Goal: Task Accomplishment & Management: Use online tool/utility

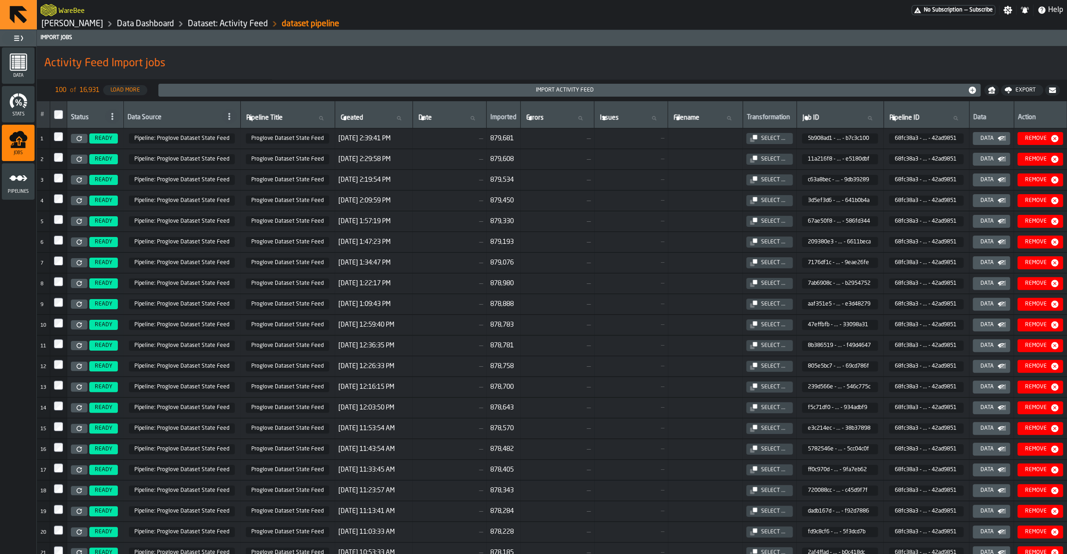
click at [80, 23] on link "[PERSON_NAME]" at bounding box center [72, 24] width 62 height 10
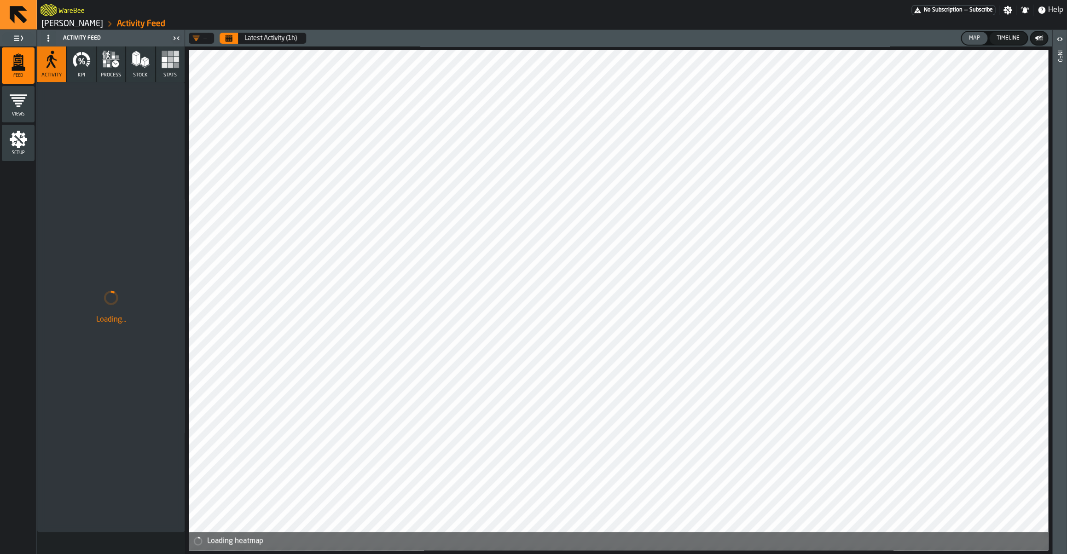
click at [80, 23] on link "[PERSON_NAME]" at bounding box center [72, 24] width 62 height 10
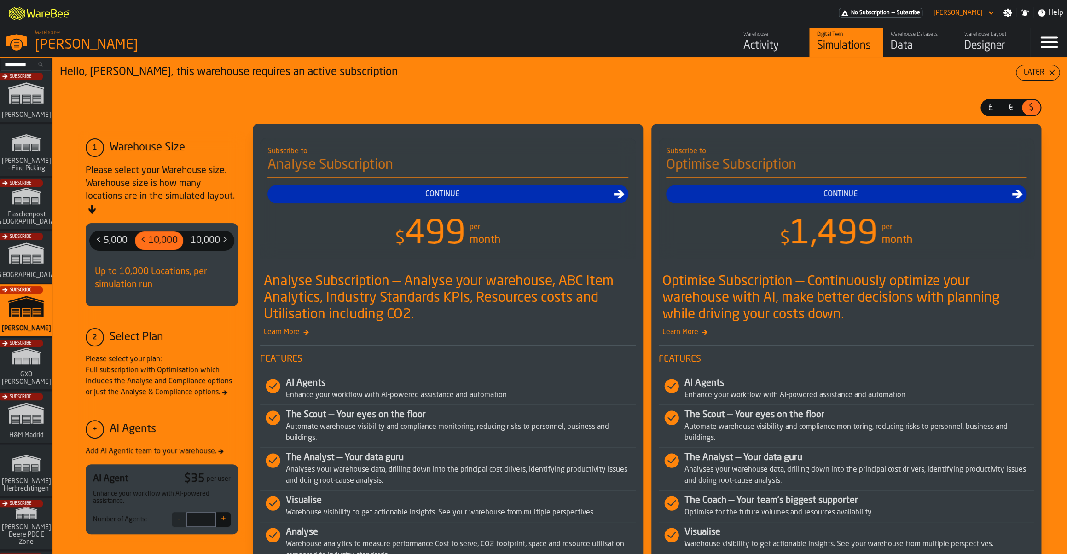
click at [769, 50] on div "Activity" at bounding box center [772, 46] width 58 height 15
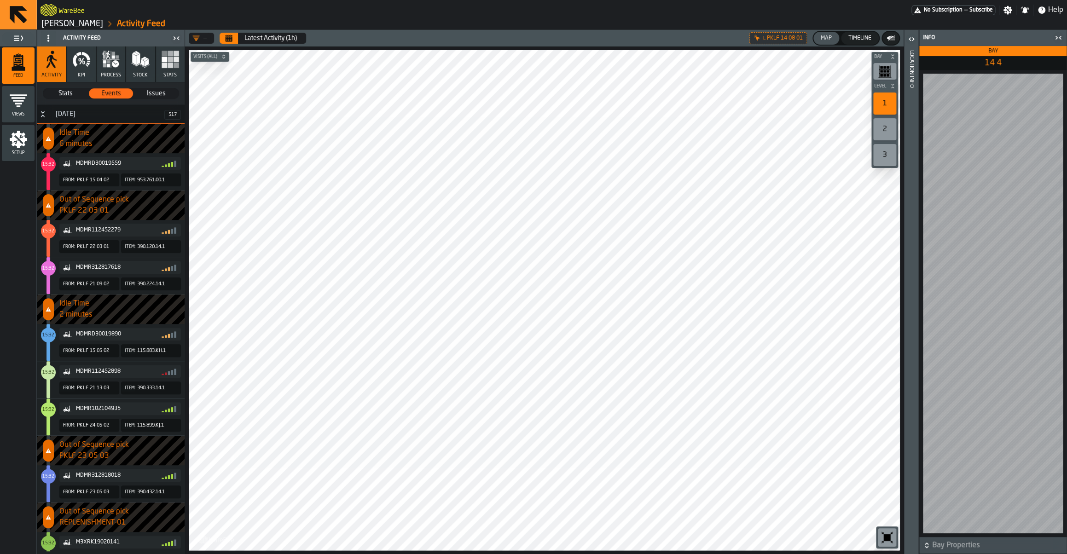
click at [46, 74] on span "Activity" at bounding box center [51, 75] width 20 height 6
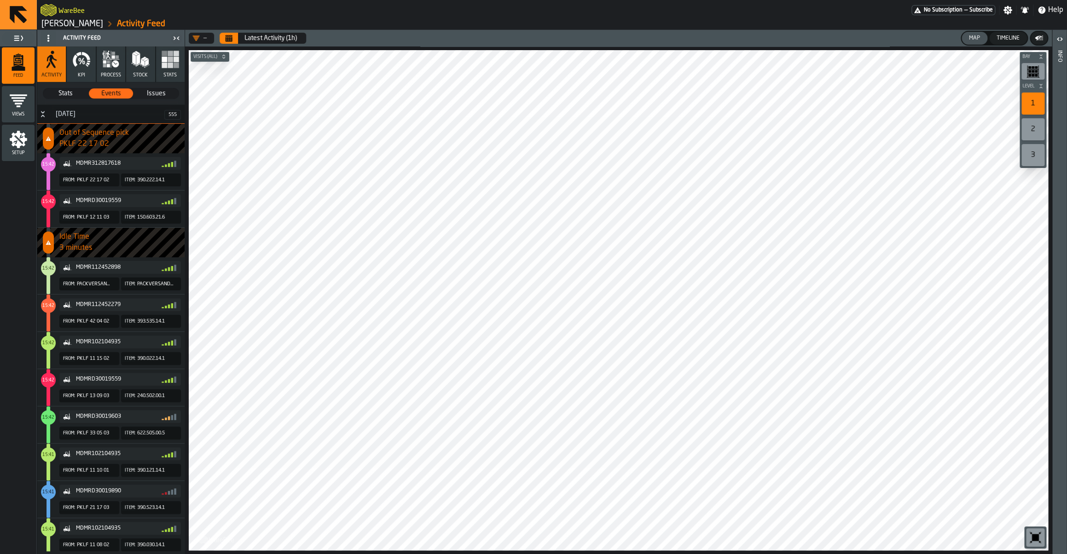
click at [157, 56] on button "Stats" at bounding box center [170, 63] width 29 height 35
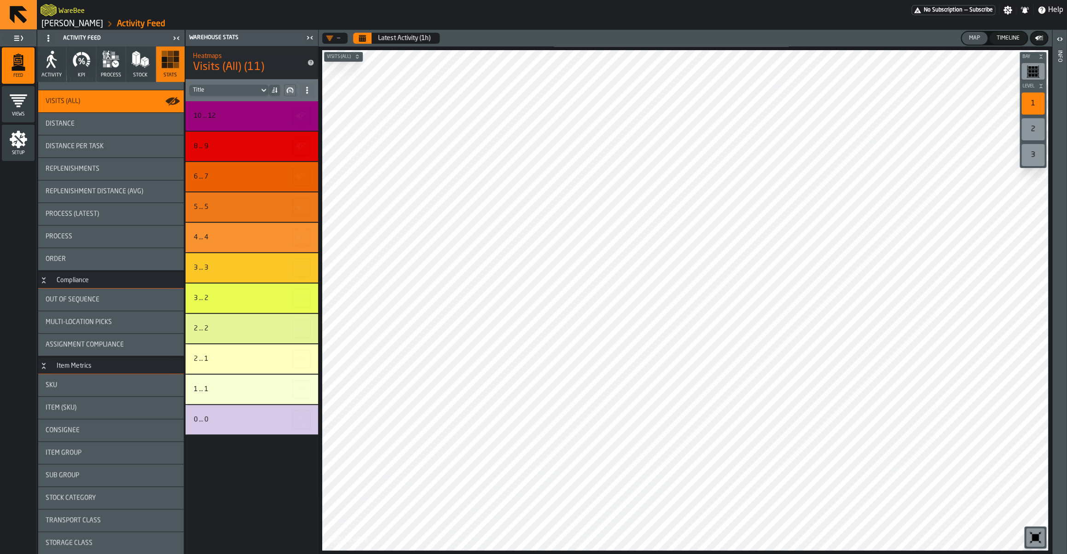
scroll to position [90, 0]
click at [94, 393] on div "SKU" at bounding box center [110, 384] width 145 height 22
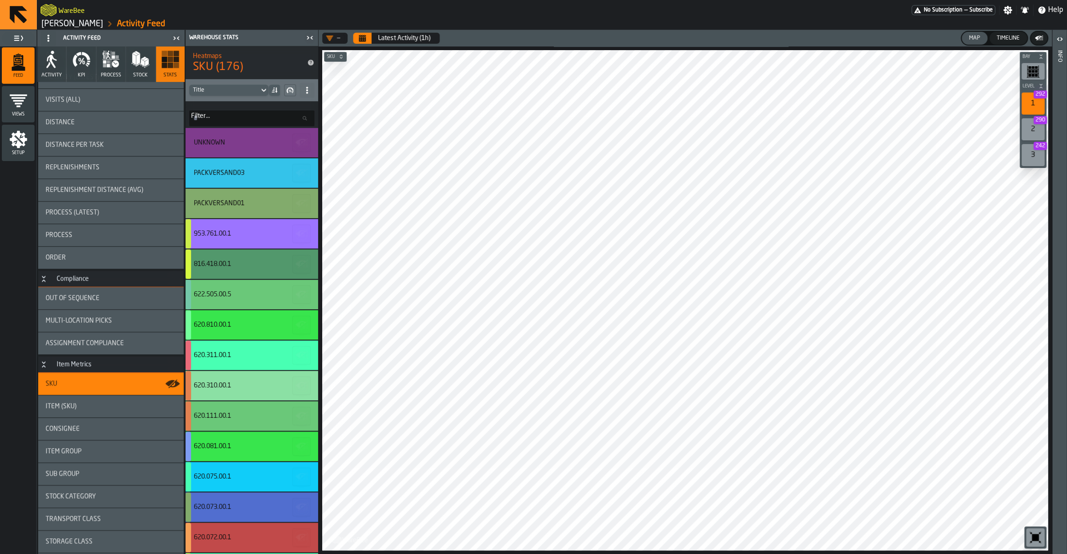
click at [356, 38] on button "Calendar" at bounding box center [362, 38] width 18 height 11
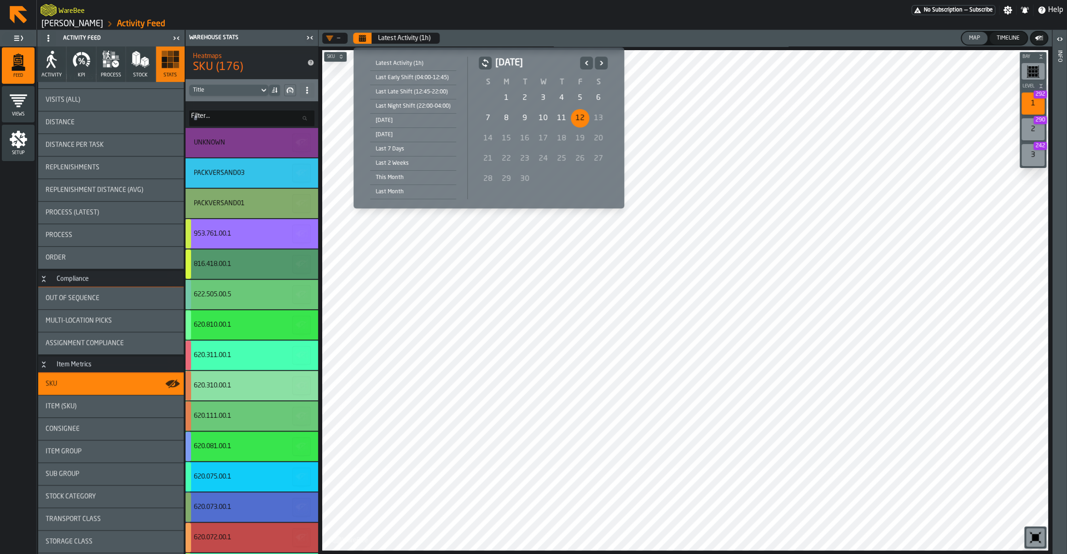
click at [509, 99] on div "1" at bounding box center [506, 98] width 18 height 18
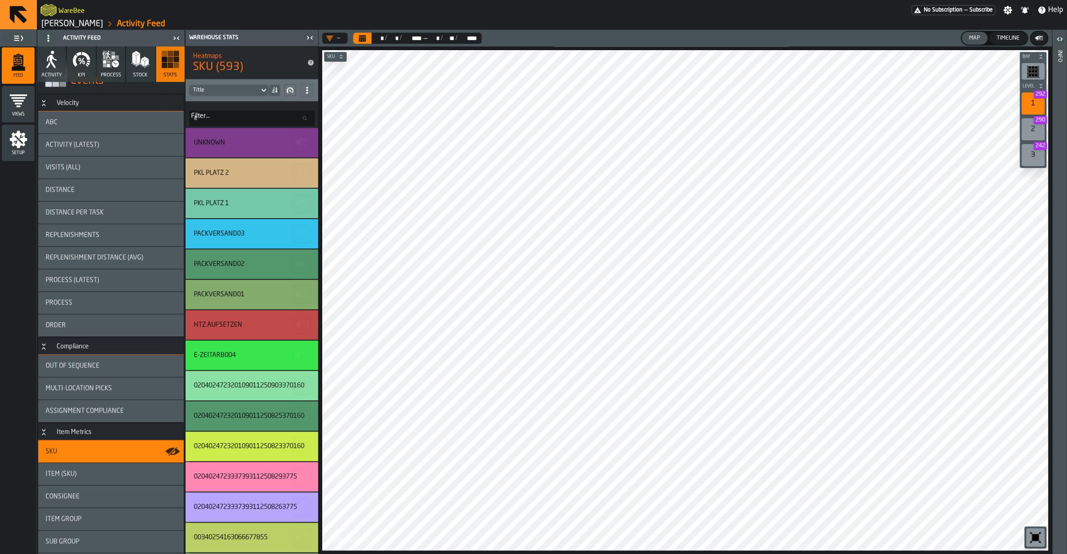
scroll to position [0, 0]
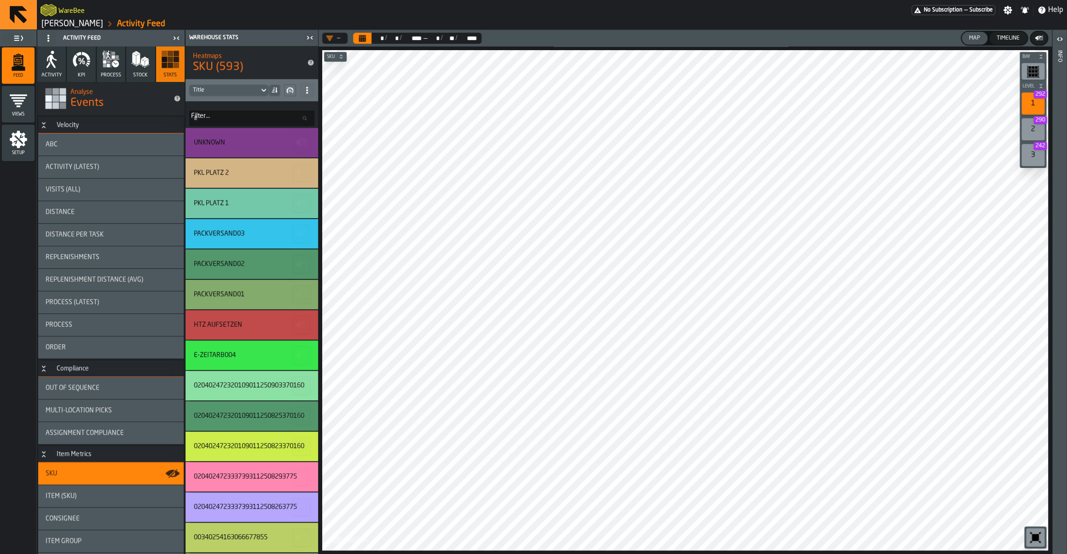
click at [78, 163] on span "Activity (Latest)" at bounding box center [72, 166] width 53 height 7
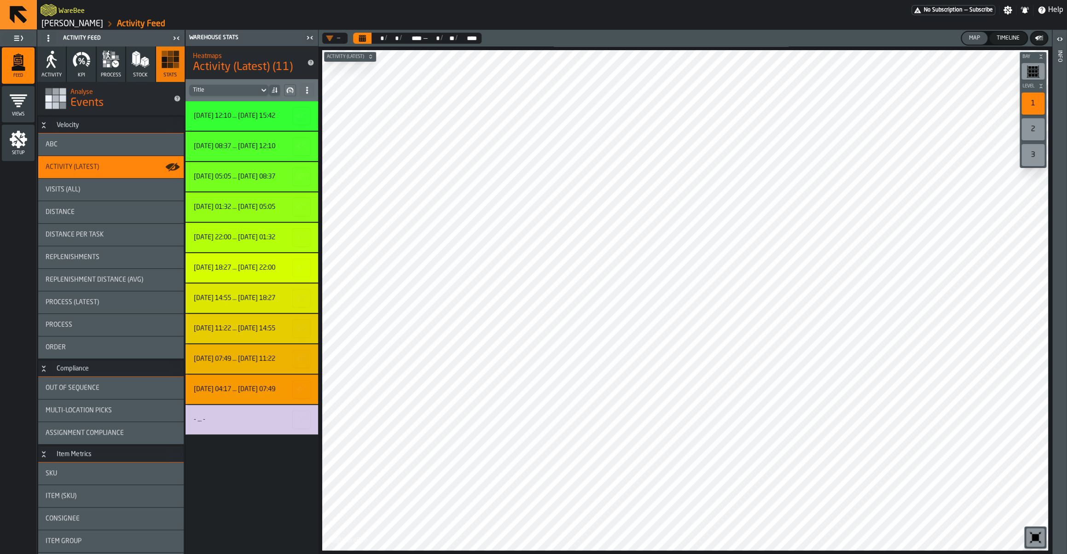
click at [138, 151] on div "ABC" at bounding box center [110, 144] width 145 height 22
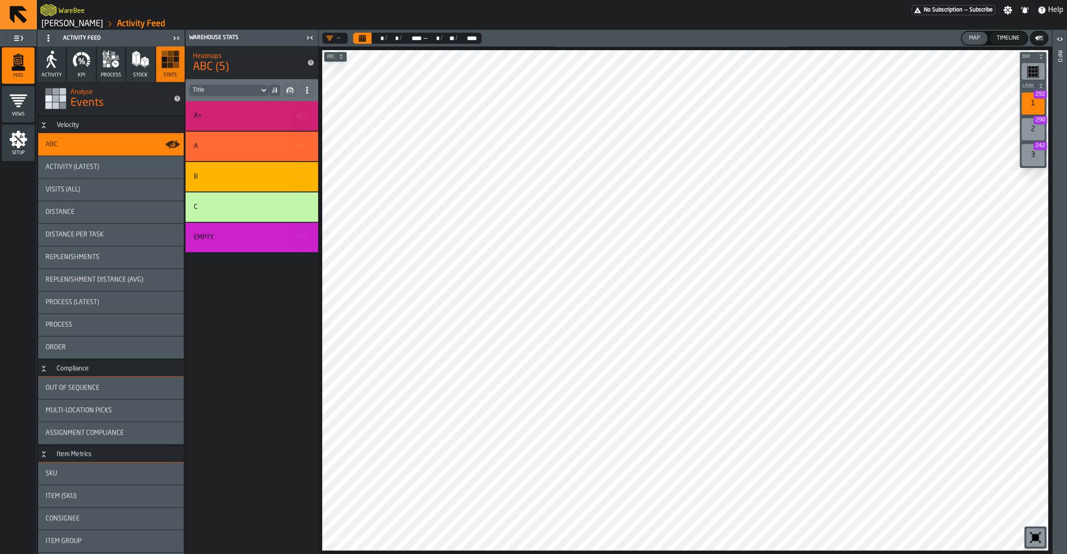
click at [117, 166] on div "Activity (Latest)" at bounding box center [111, 166] width 131 height 7
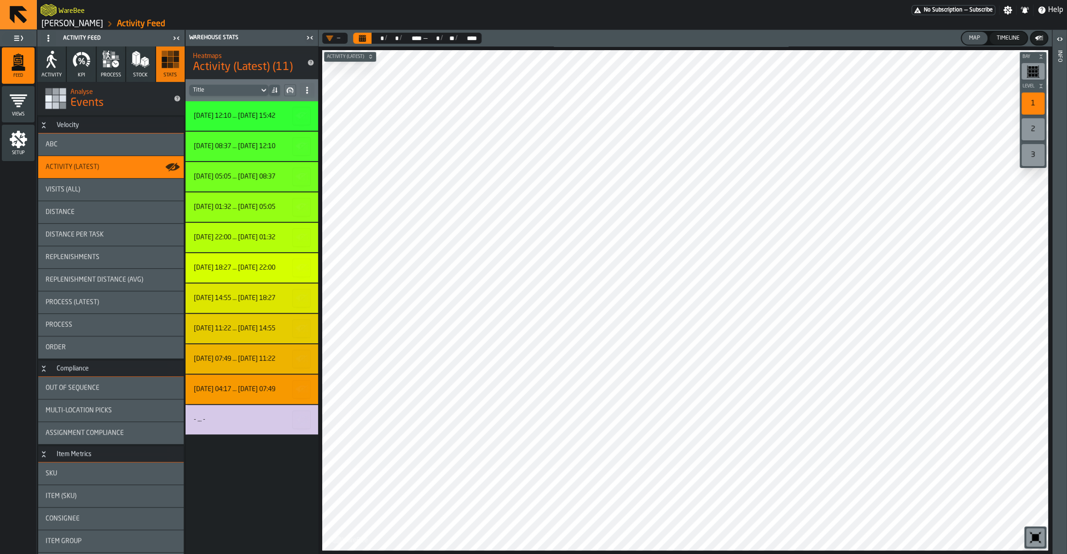
click at [112, 186] on div "Visits (All)" at bounding box center [111, 189] width 131 height 7
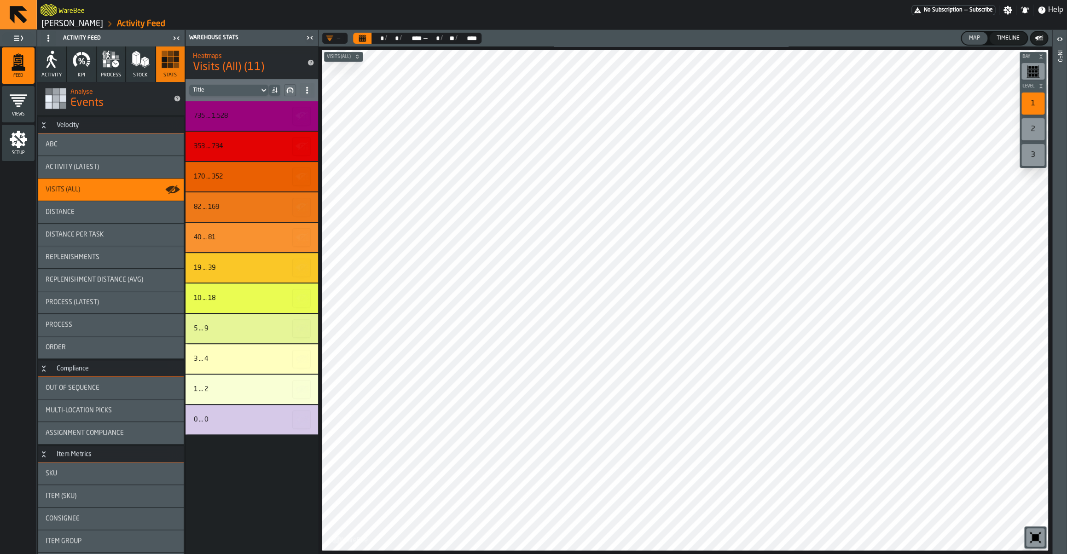
click at [74, 150] on div "ABC" at bounding box center [110, 144] width 145 height 22
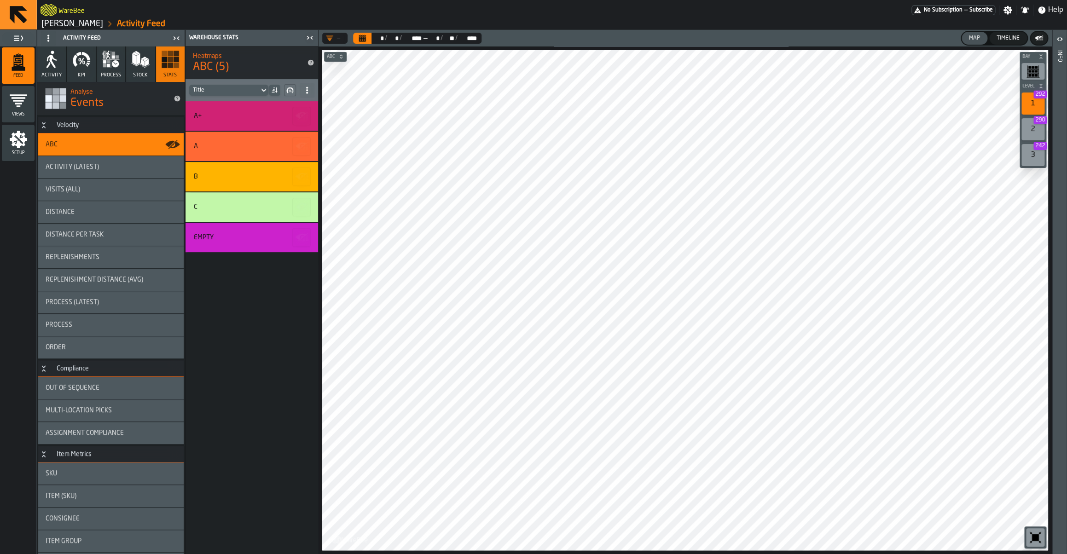
click at [79, 166] on span "Activity (Latest)" at bounding box center [72, 166] width 53 height 7
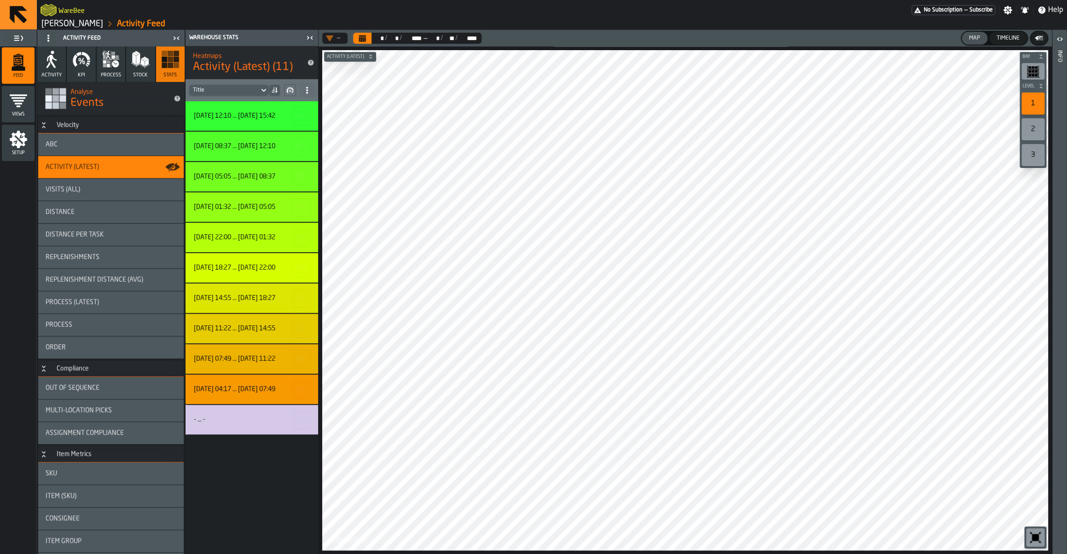
click at [87, 193] on div "Visits (All)" at bounding box center [110, 190] width 145 height 22
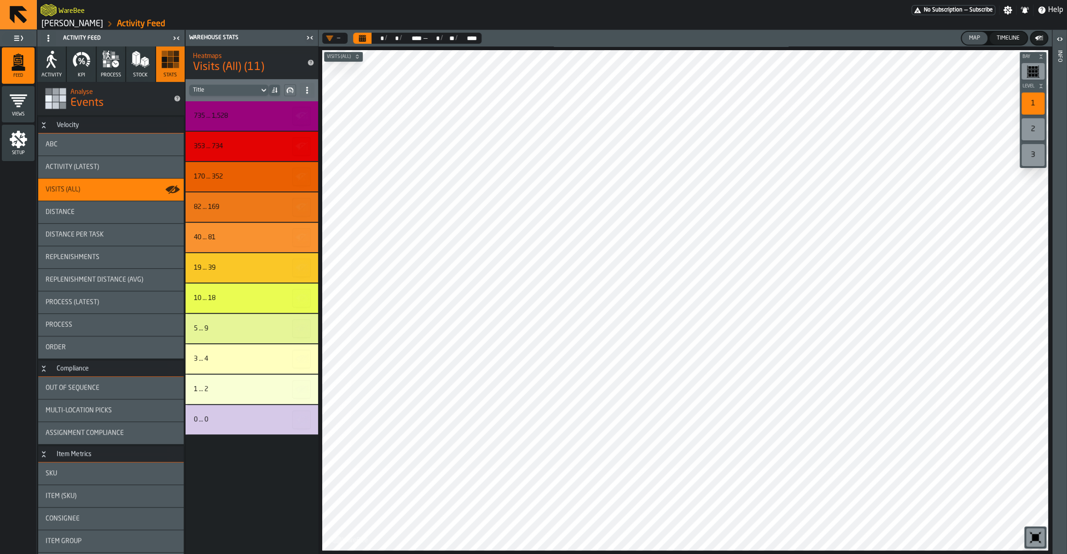
click at [94, 216] on div "Distance" at bounding box center [110, 212] width 145 height 22
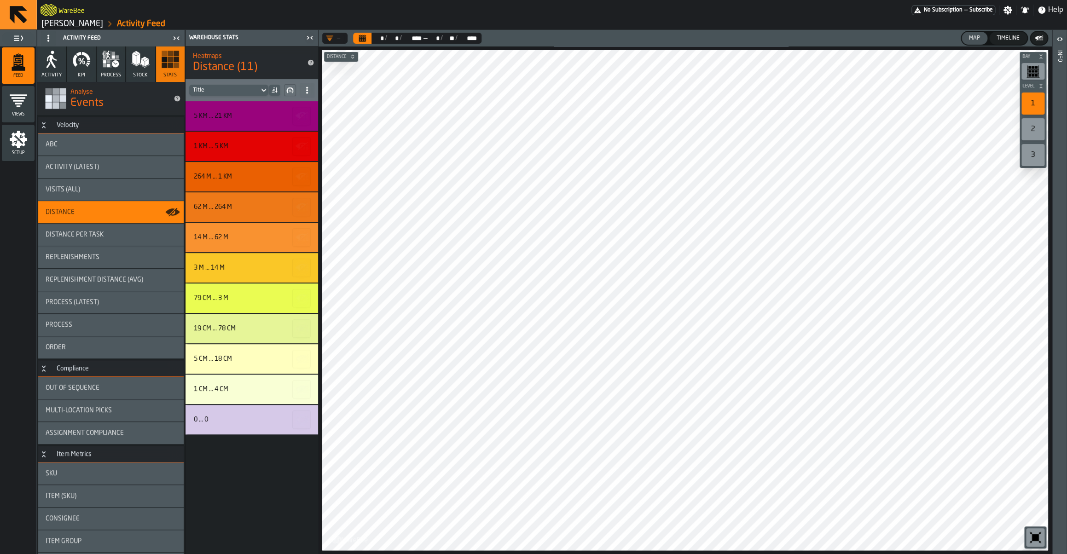
click at [115, 264] on div "Replenishments" at bounding box center [110, 257] width 145 height 22
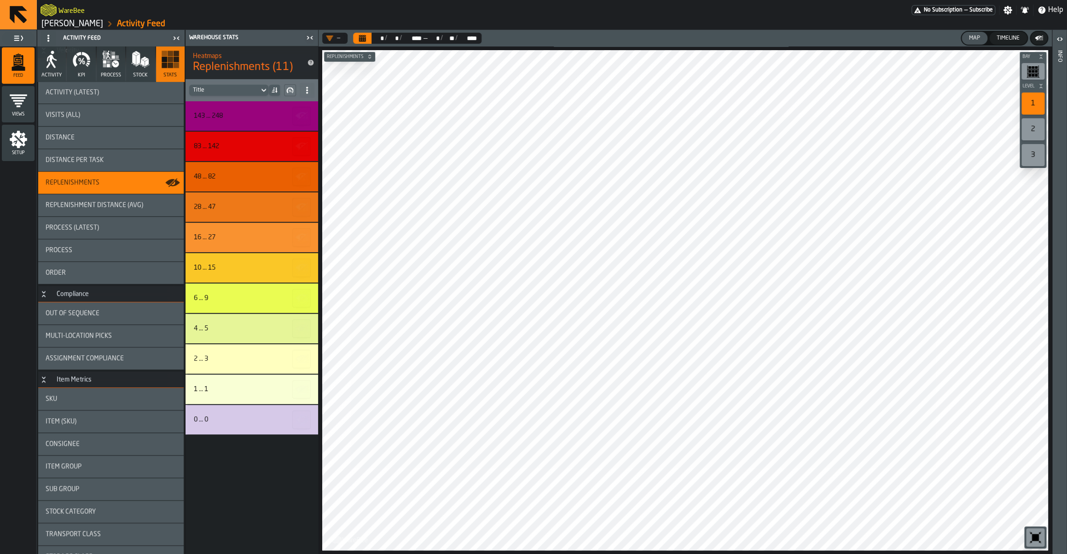
scroll to position [100, 0]
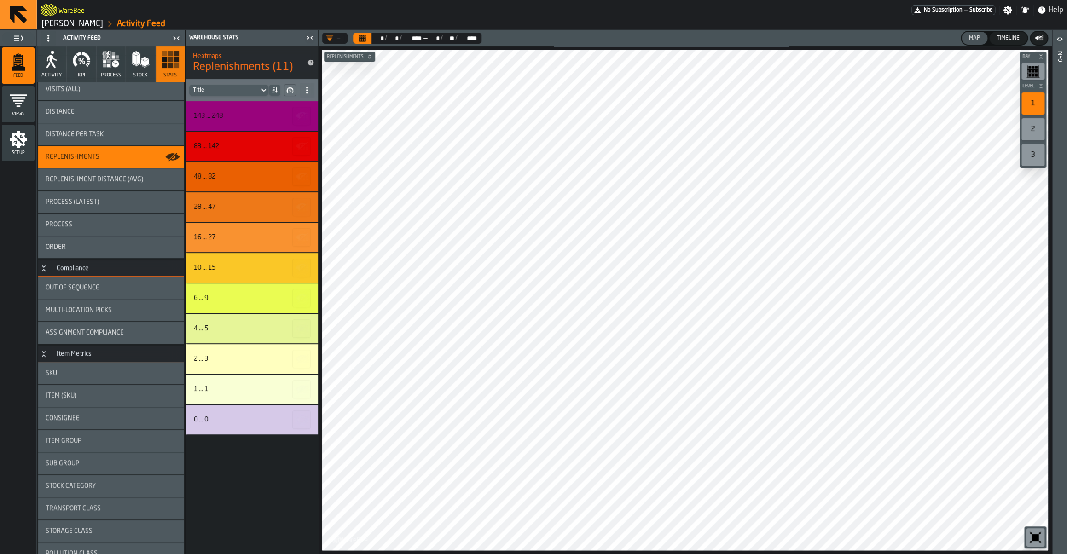
click at [93, 392] on div "Item (SKU)" at bounding box center [111, 395] width 131 height 7
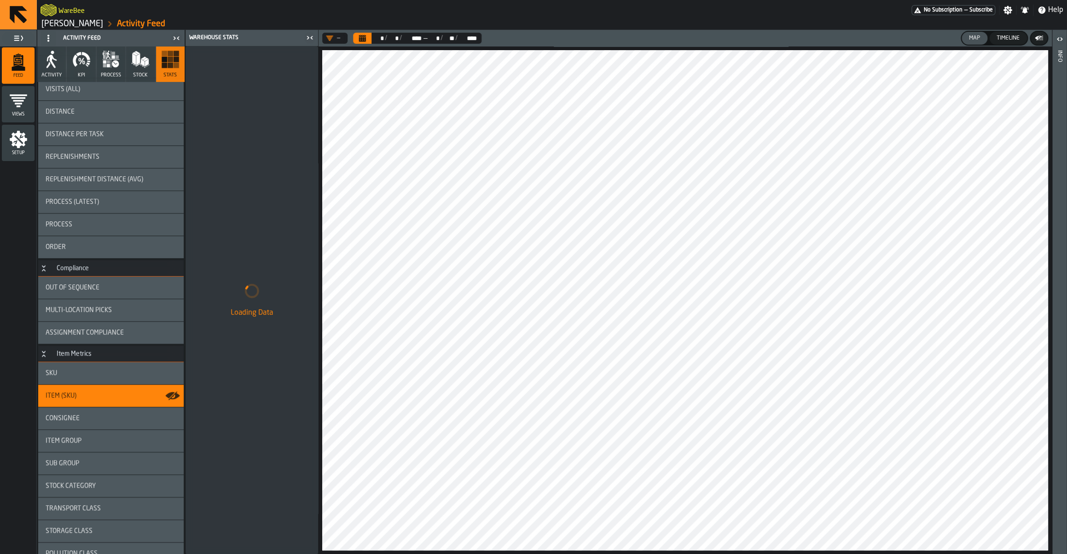
click at [105, 447] on div "Item Group" at bounding box center [110, 441] width 145 height 22
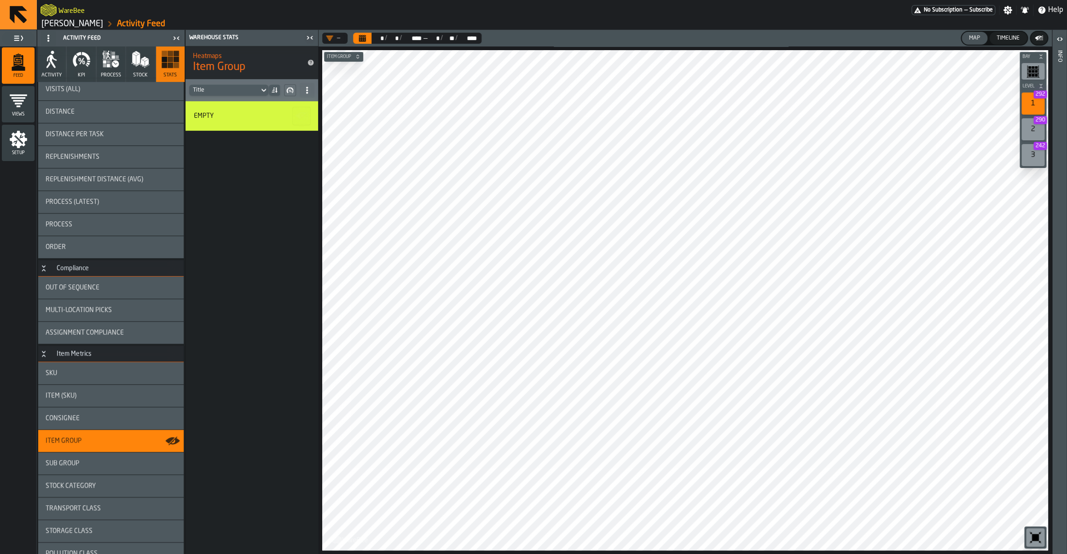
click at [106, 461] on div "Sub Group" at bounding box center [111, 463] width 131 height 7
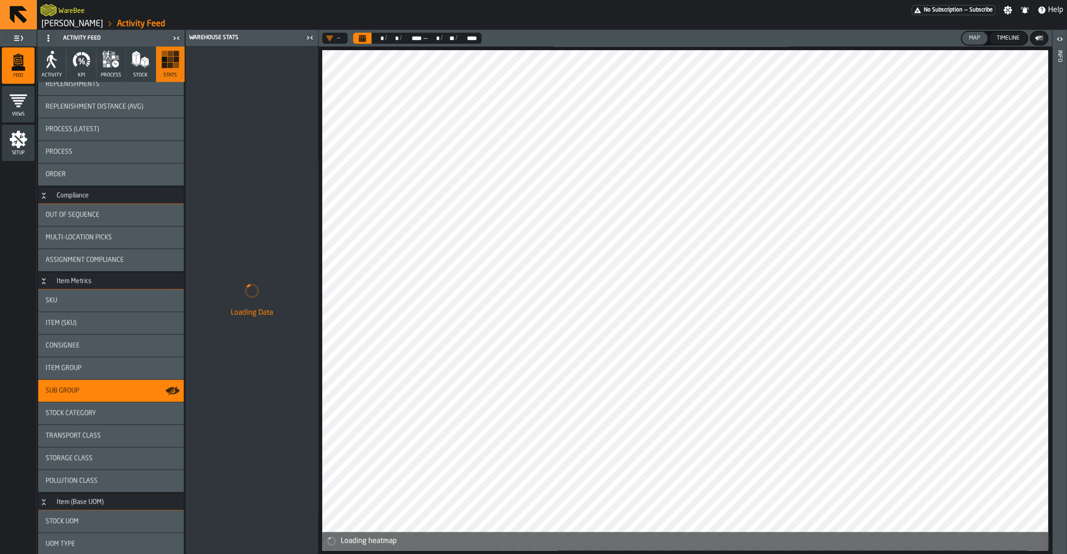
scroll to position [174, 0]
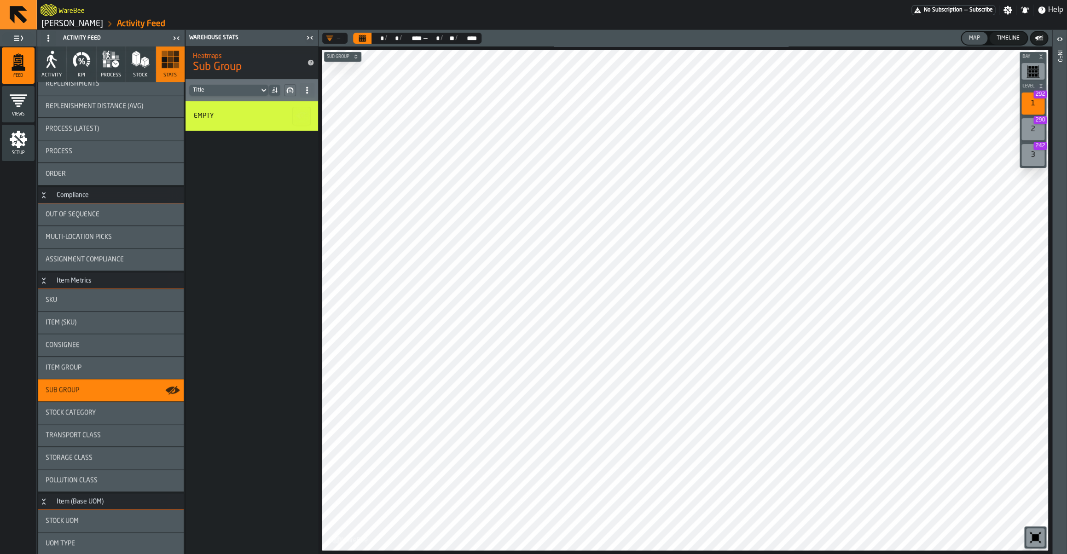
click at [124, 416] on div "Stock Category" at bounding box center [111, 412] width 131 height 7
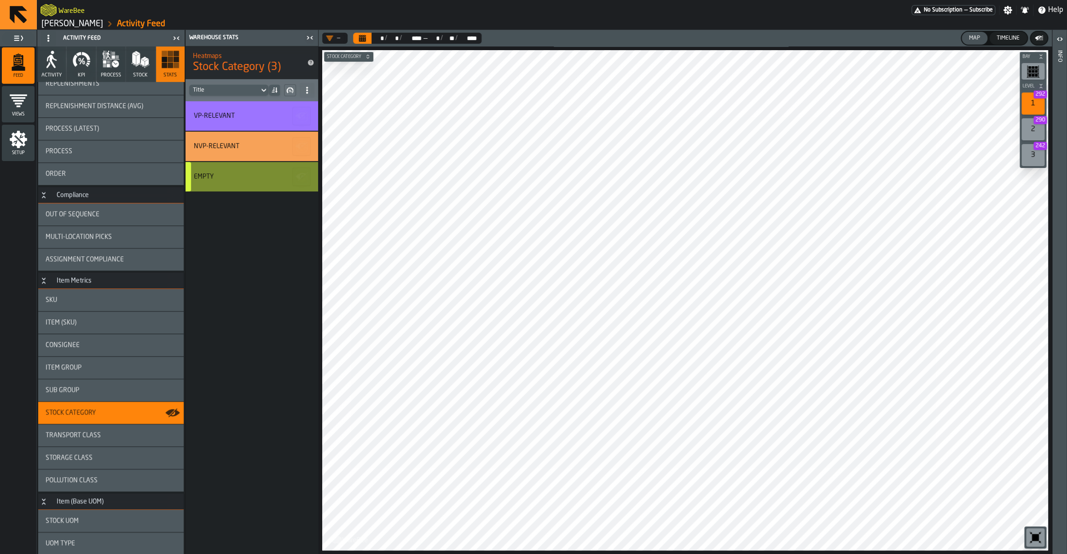
click at [246, 182] on div "Empty" at bounding box center [252, 176] width 133 height 29
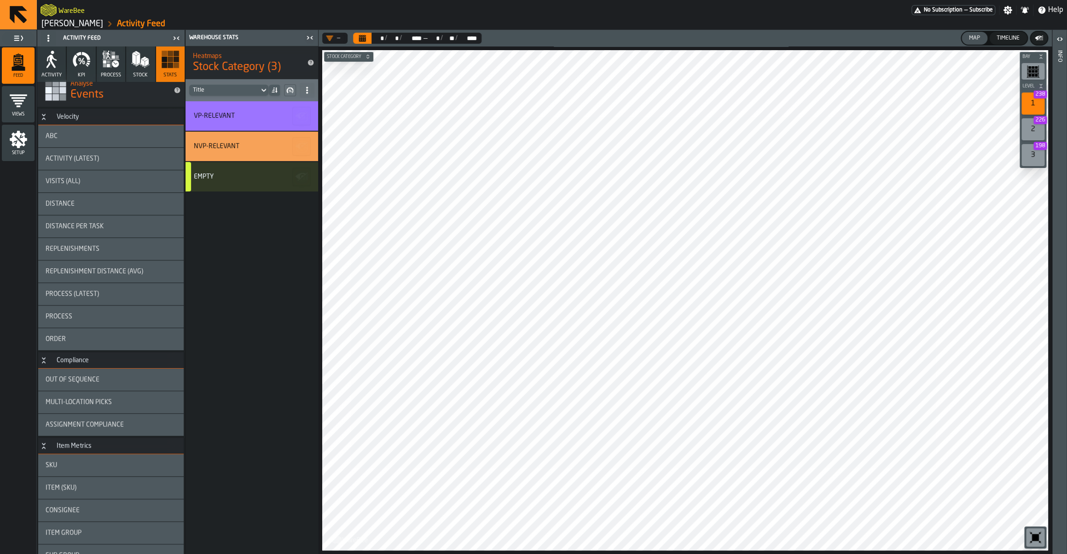
scroll to position [0, 0]
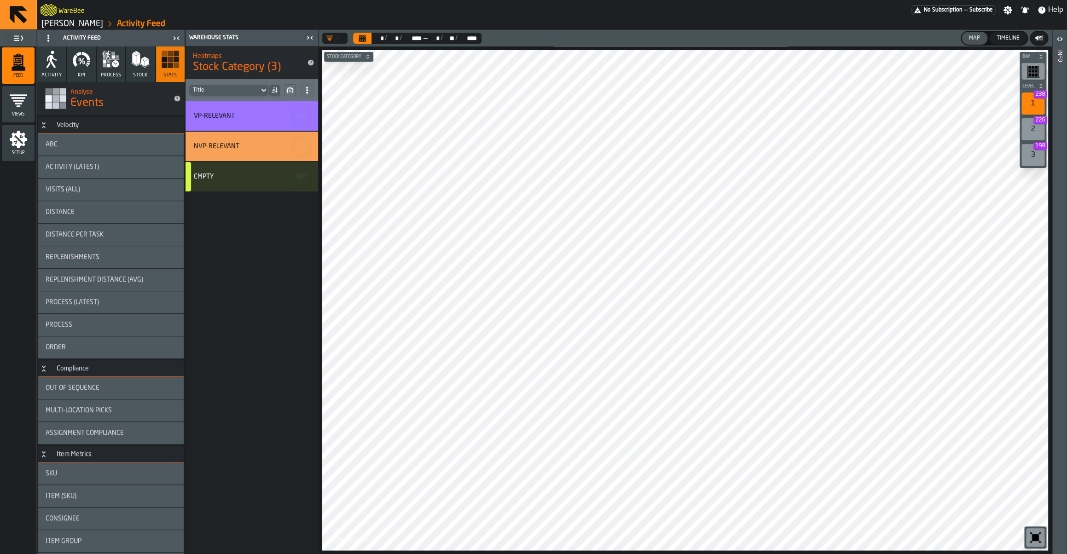
click at [73, 188] on span "Visits (All)" at bounding box center [63, 189] width 35 height 7
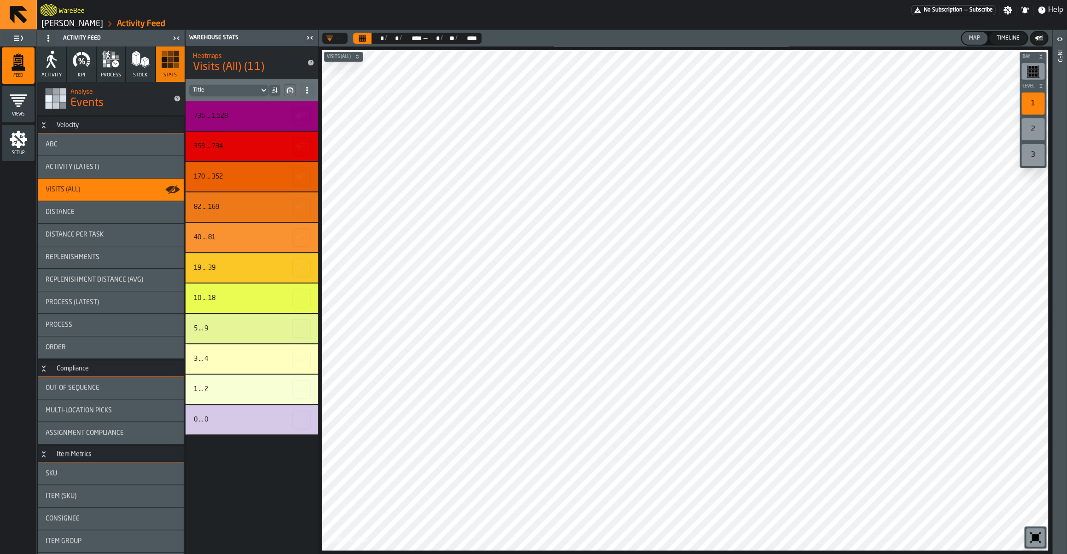
click at [357, 34] on button "Calendar" at bounding box center [362, 38] width 18 height 11
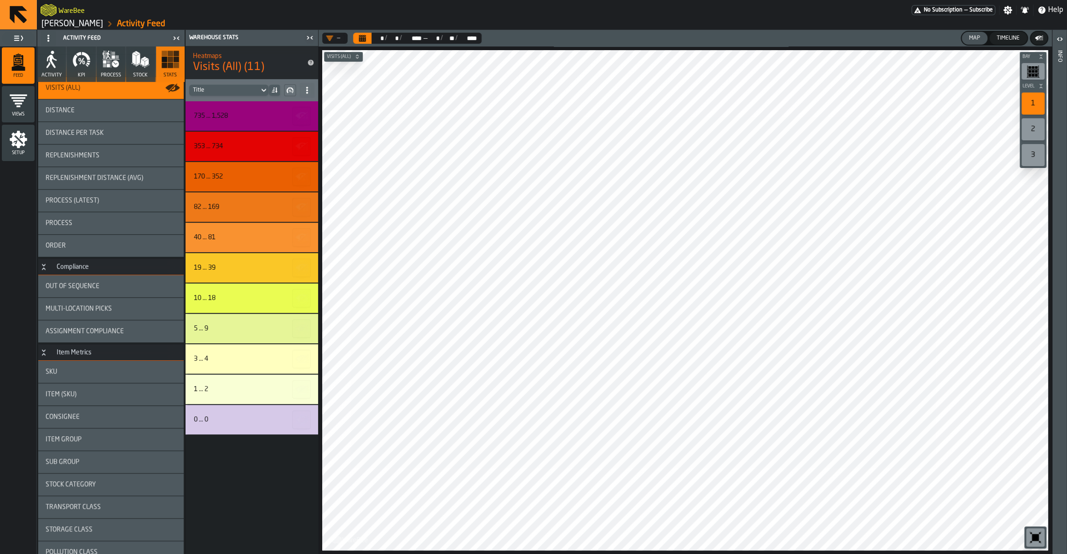
scroll to position [112, 0]
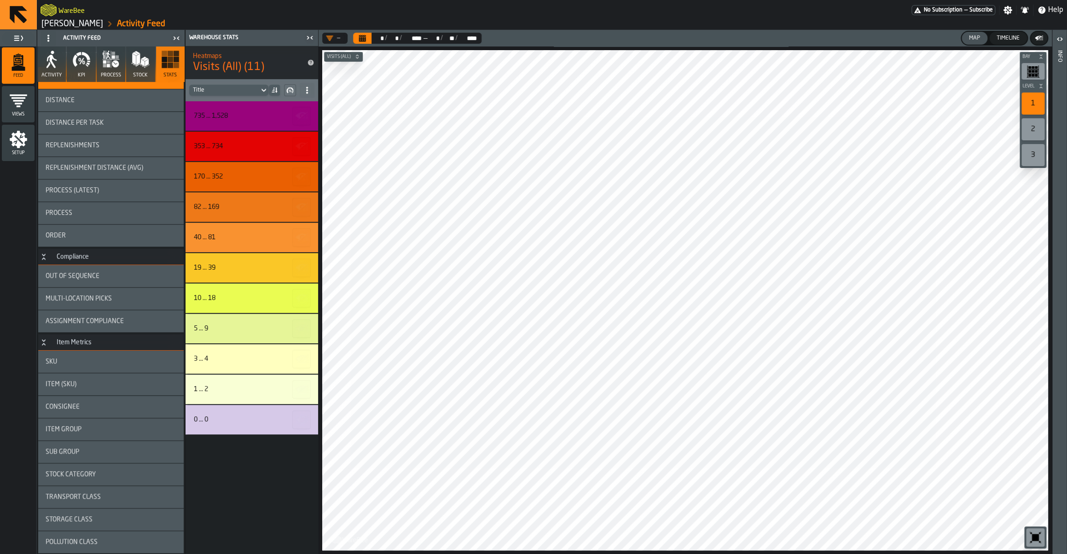
click at [95, 454] on div "Sub Group" at bounding box center [111, 451] width 131 height 7
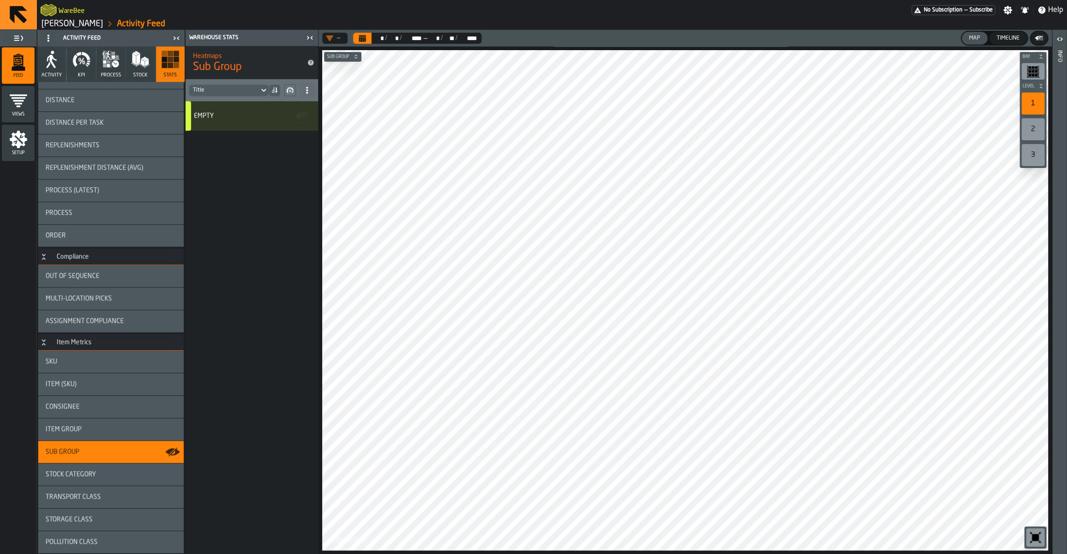
click at [97, 435] on div "Item Group" at bounding box center [110, 429] width 145 height 22
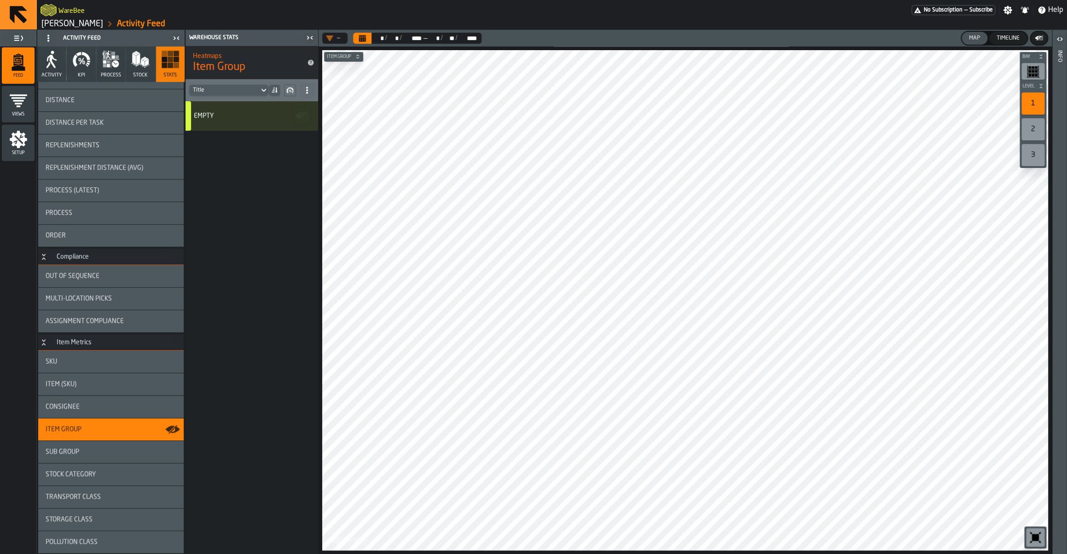
click at [92, 411] on div "Consignee" at bounding box center [110, 407] width 145 height 22
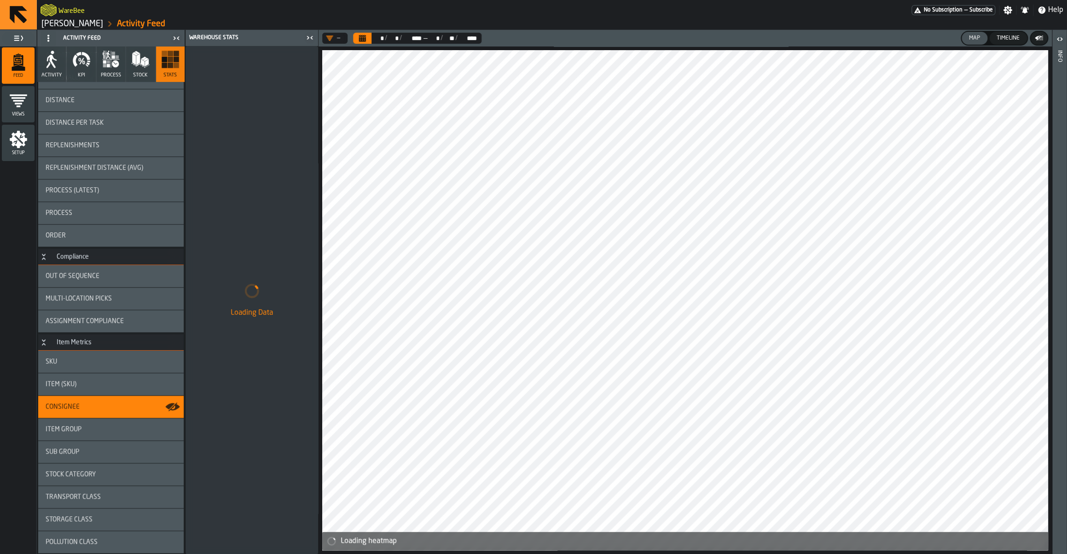
click at [87, 449] on div "Sub Group" at bounding box center [111, 451] width 131 height 7
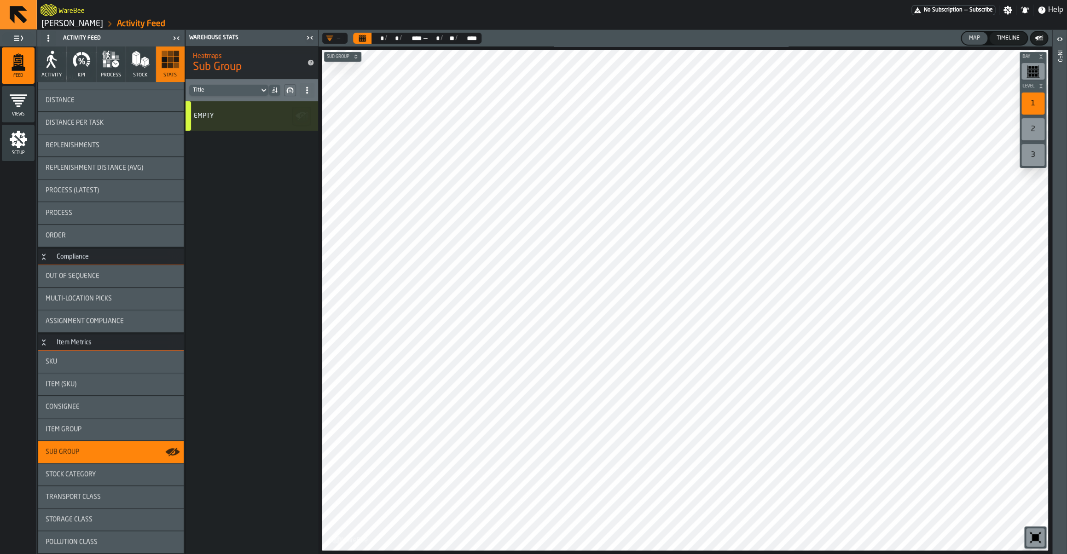
click at [85, 434] on div "Item Group" at bounding box center [110, 429] width 145 height 22
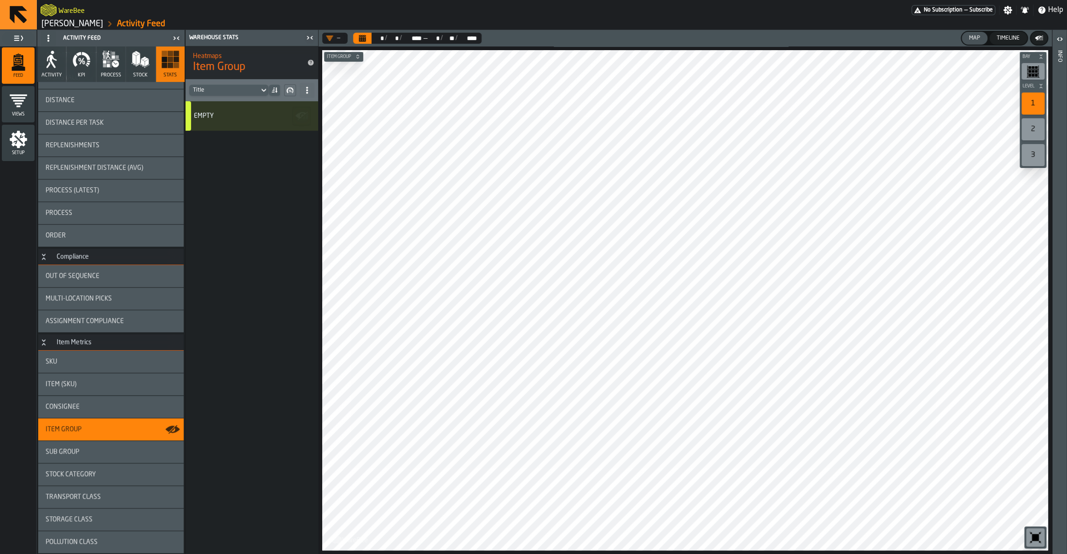
click at [92, 467] on div "Stock Category" at bounding box center [110, 475] width 145 height 22
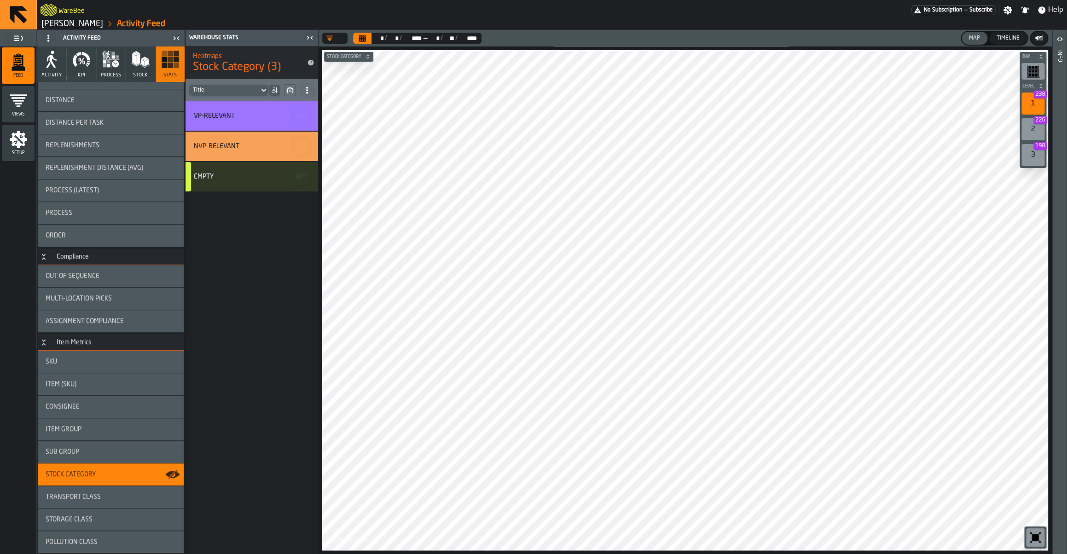
scroll to position [190, 0]
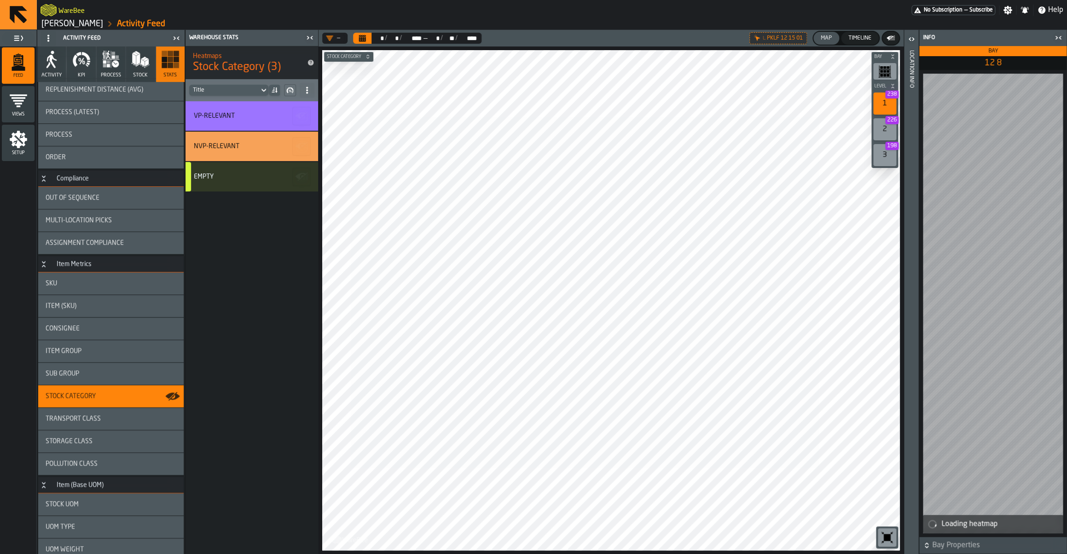
click at [916, 37] on icon "button-toggle-Open" at bounding box center [911, 39] width 11 height 11
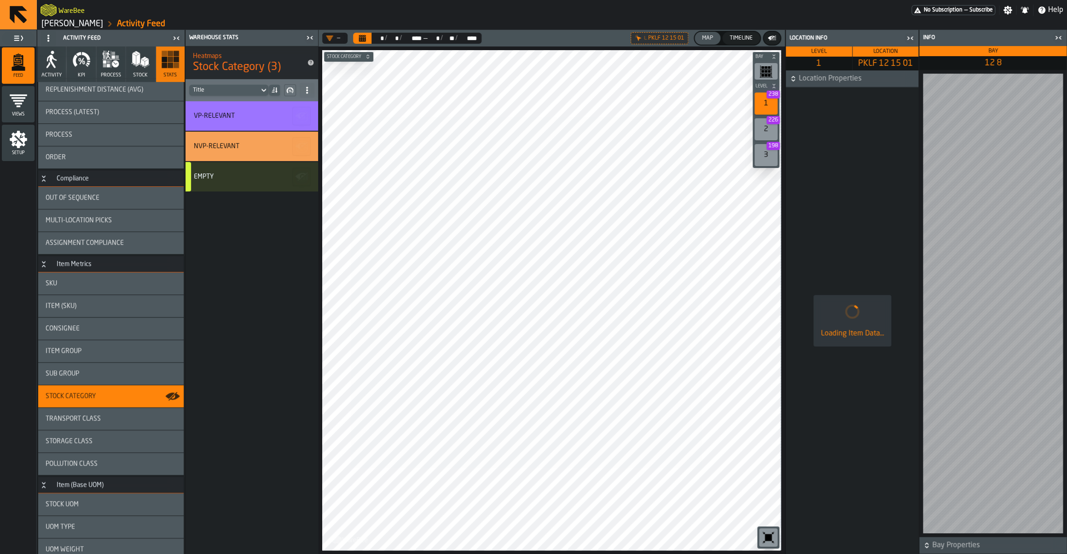
click at [792, 81] on icon "button-" at bounding box center [792, 78] width 9 height 9
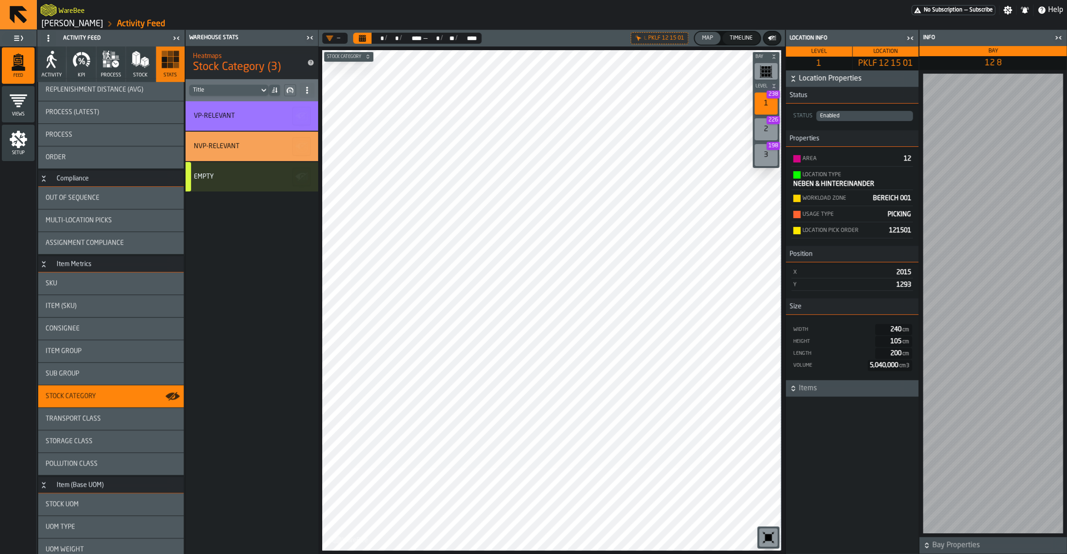
click at [820, 388] on span "Items" at bounding box center [858, 388] width 118 height 11
click at [808, 420] on div "367.771.16.1" at bounding box center [858, 423] width 109 height 11
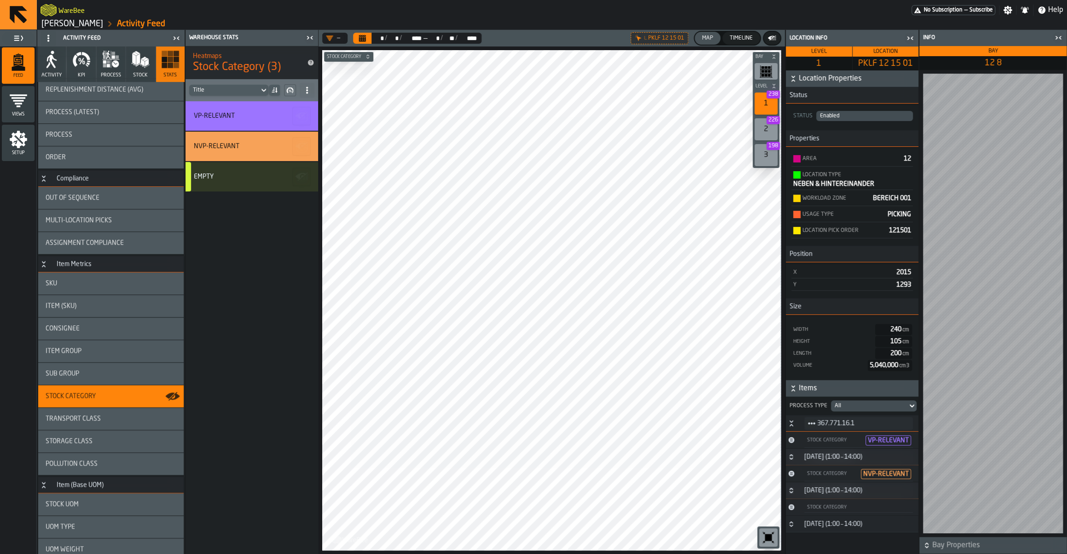
click at [858, 443] on div "Stock Category" at bounding box center [834, 440] width 56 height 6
click at [845, 476] on div "Stock Category" at bounding box center [831, 474] width 51 height 6
click at [845, 475] on div "Qty (KARTON VP2) 126" at bounding box center [852, 470] width 118 height 12
click at [799, 438] on div "Stock Category VP-RELEVANT" at bounding box center [859, 440] width 120 height 15
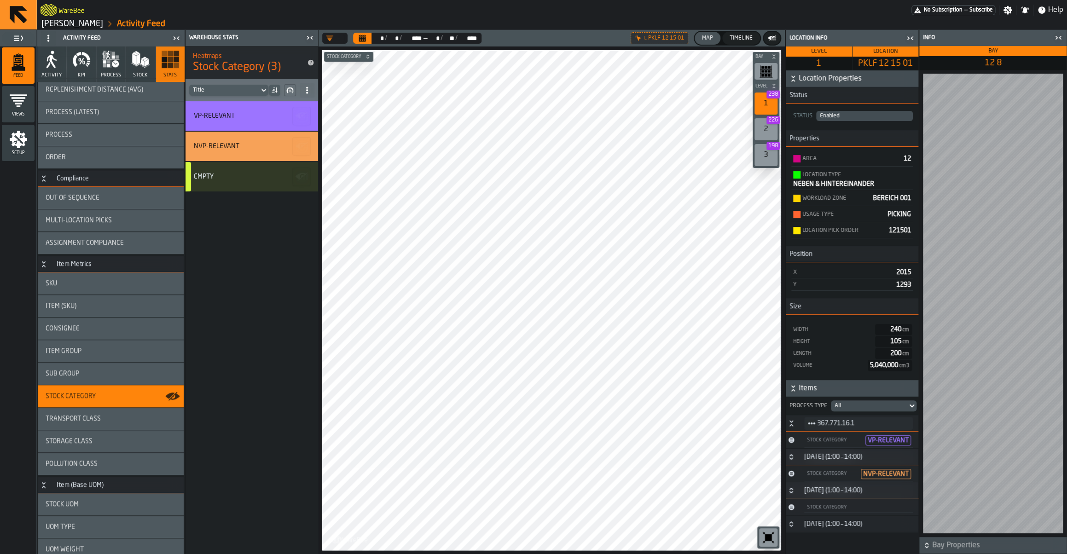
click at [912, 41] on icon "button-toggle-Close me" at bounding box center [909, 38] width 11 height 11
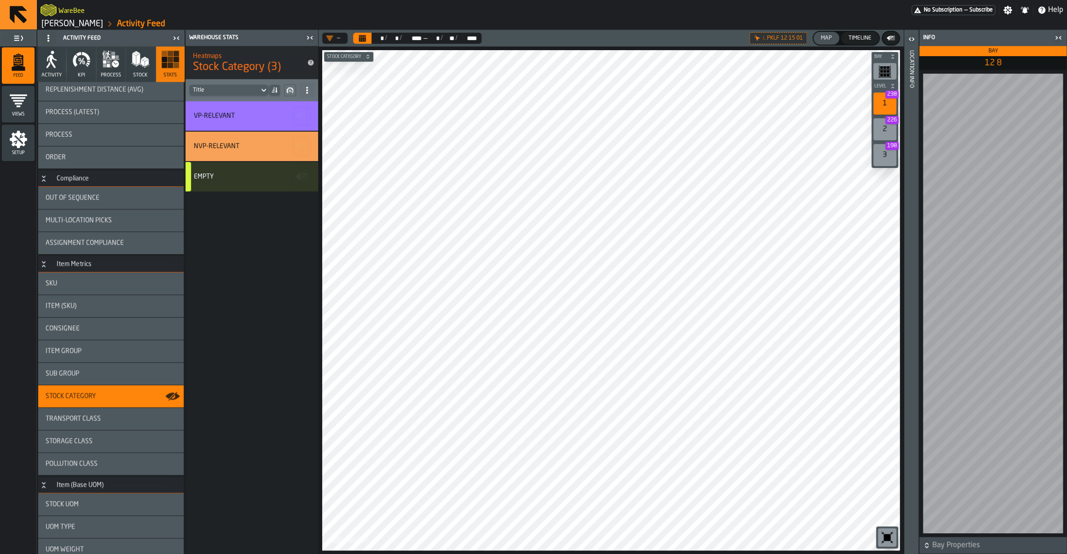
click at [1055, 39] on icon "button-toggle-Close me" at bounding box center [1058, 37] width 11 height 11
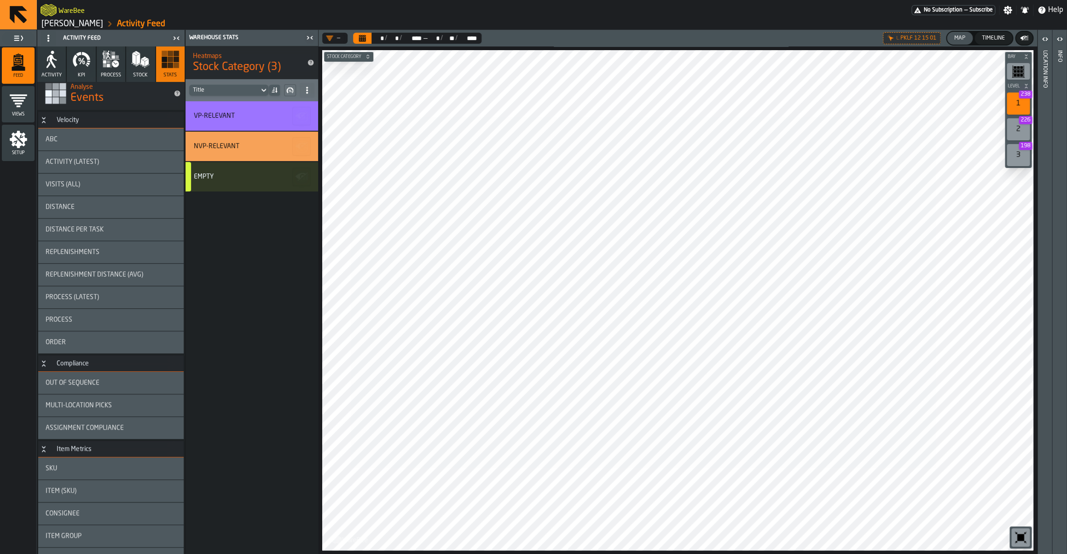
scroll to position [0, 0]
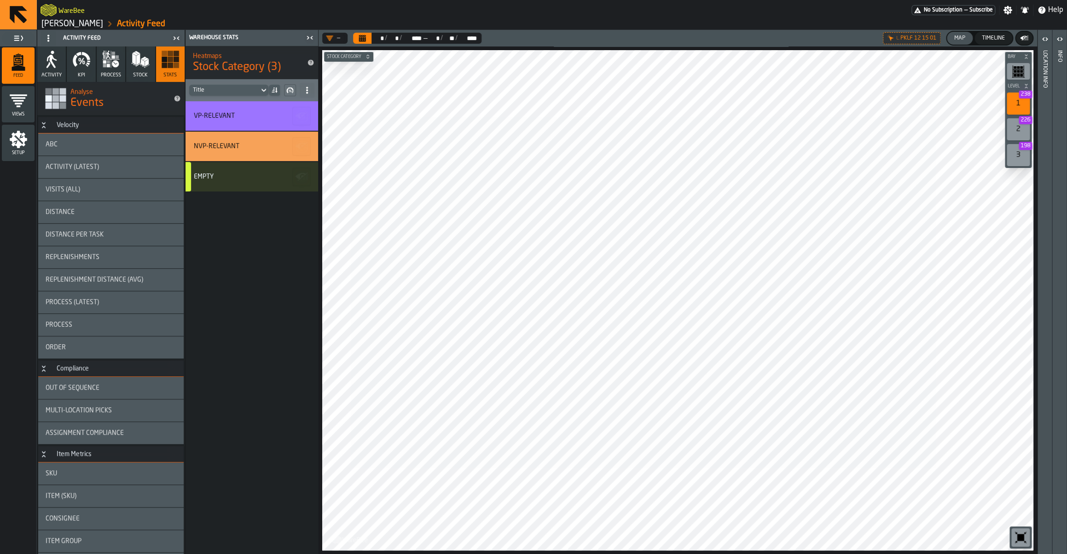
click at [75, 170] on span "Activity (Latest)" at bounding box center [72, 166] width 53 height 7
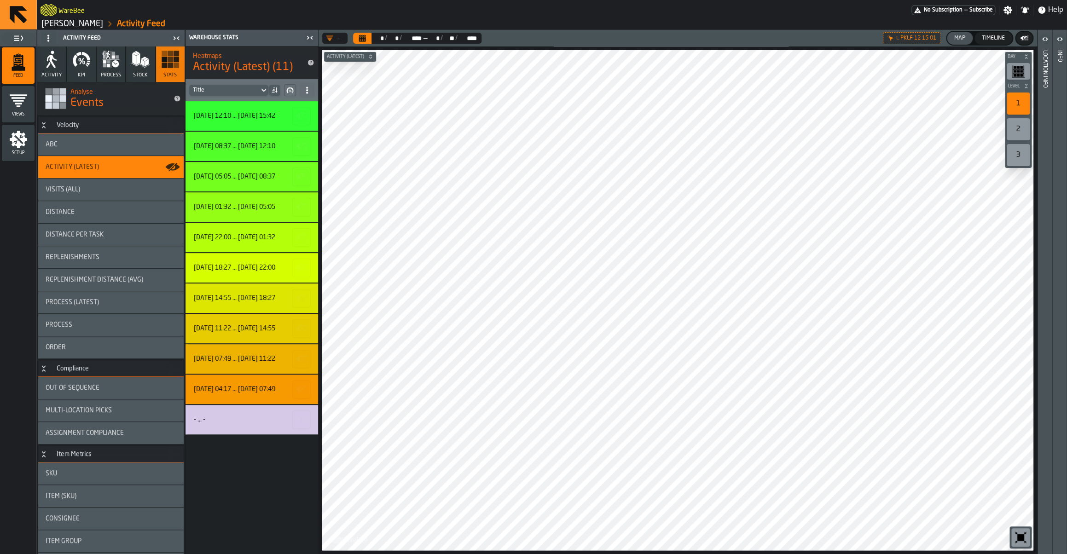
click at [67, 143] on div "ABC" at bounding box center [111, 144] width 131 height 7
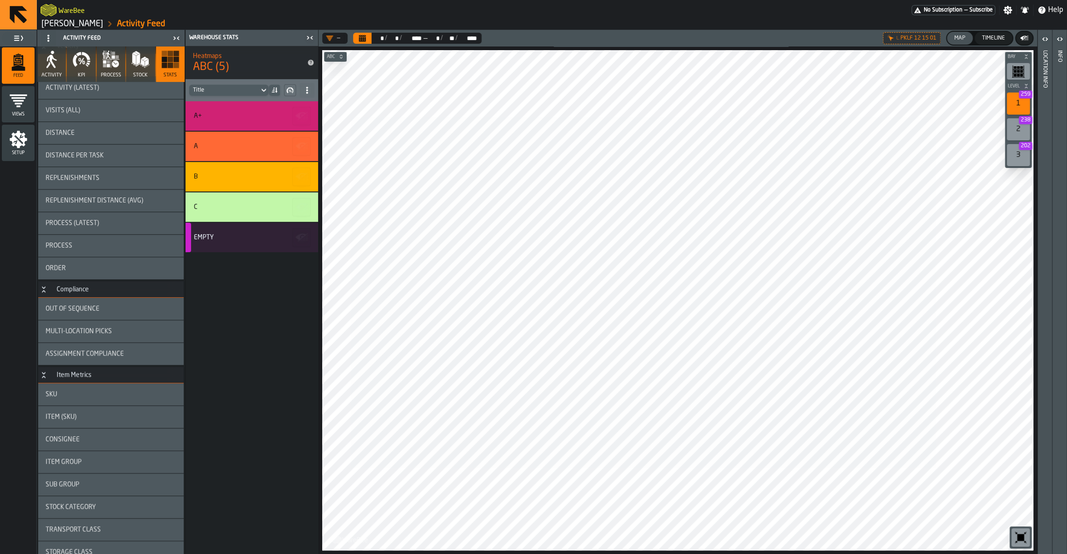
scroll to position [78, 0]
click at [71, 393] on div "SKU" at bounding box center [111, 395] width 131 height 7
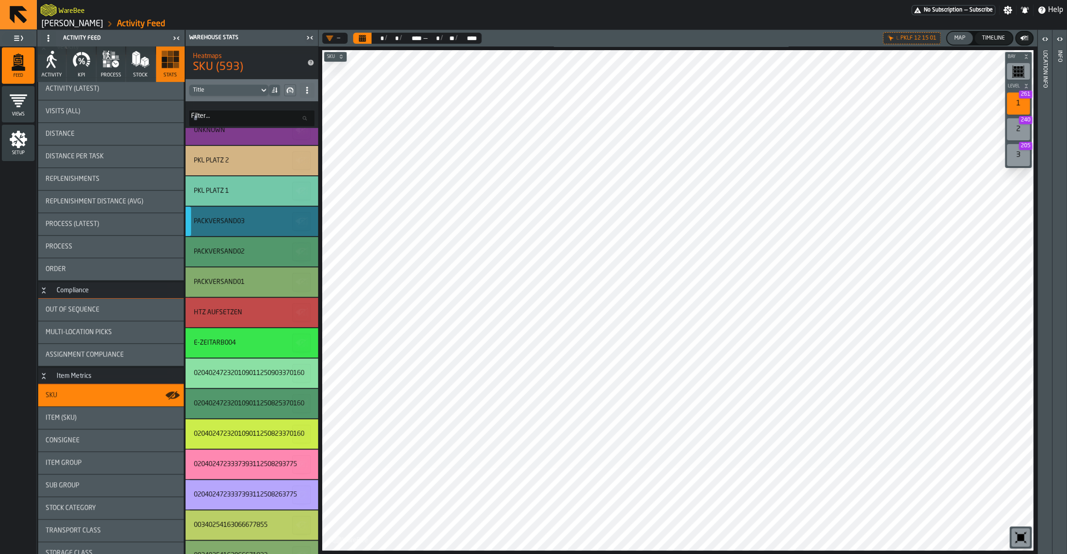
scroll to position [0, 0]
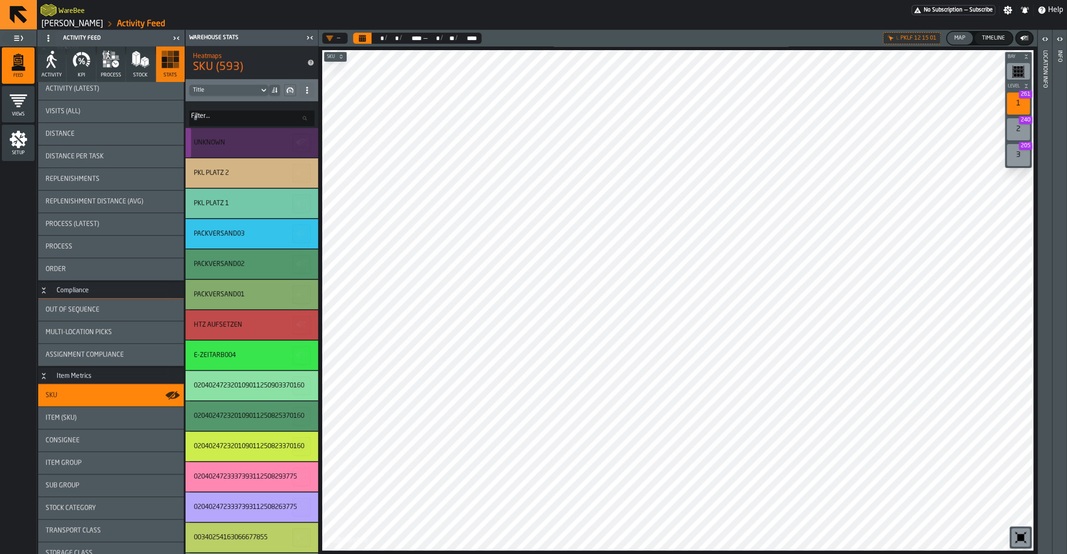
click at [305, 147] on icon "button-" at bounding box center [302, 142] width 15 height 15
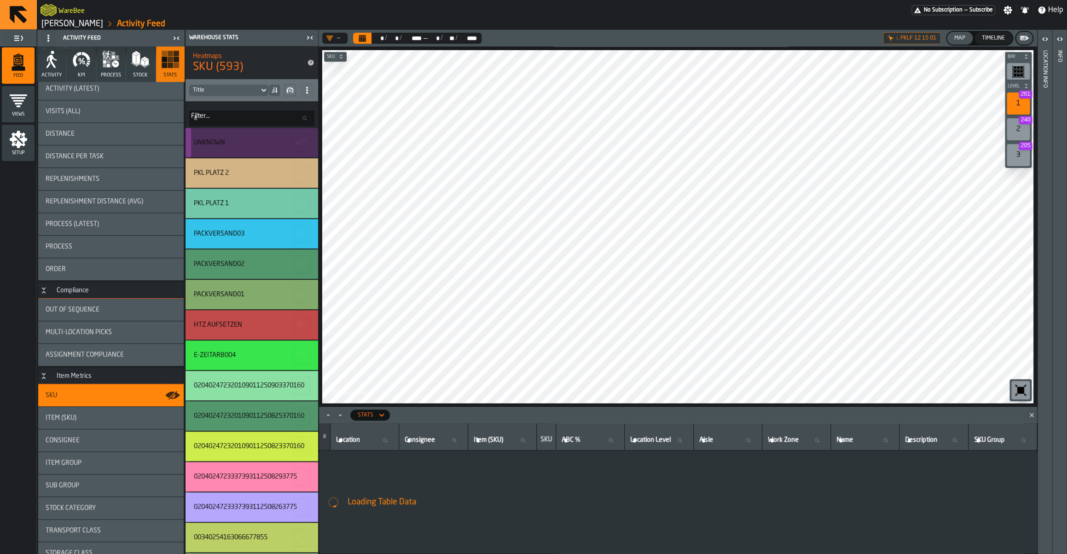
click at [305, 147] on icon "button-" at bounding box center [302, 142] width 15 height 15
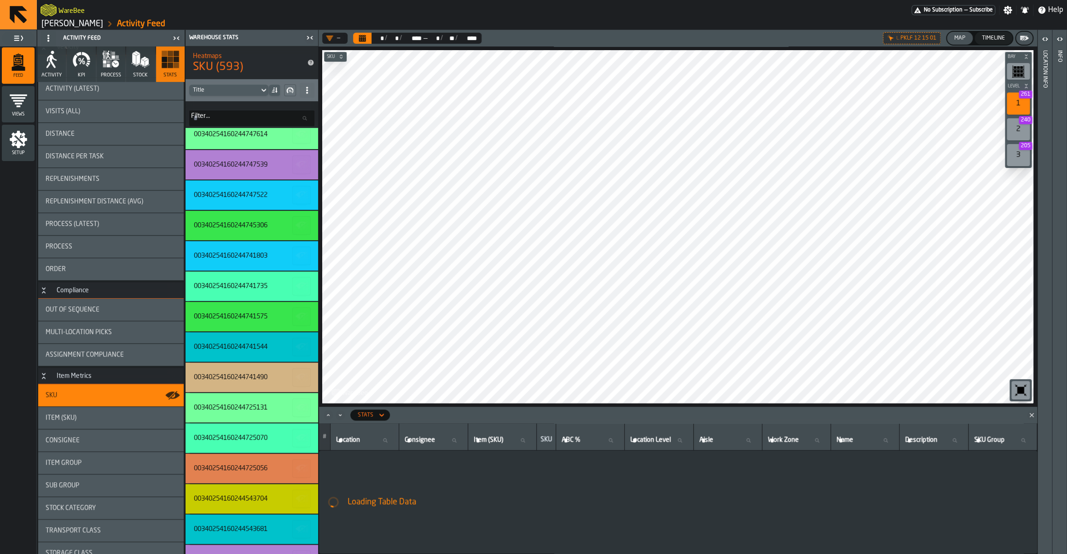
scroll to position [1638, 0]
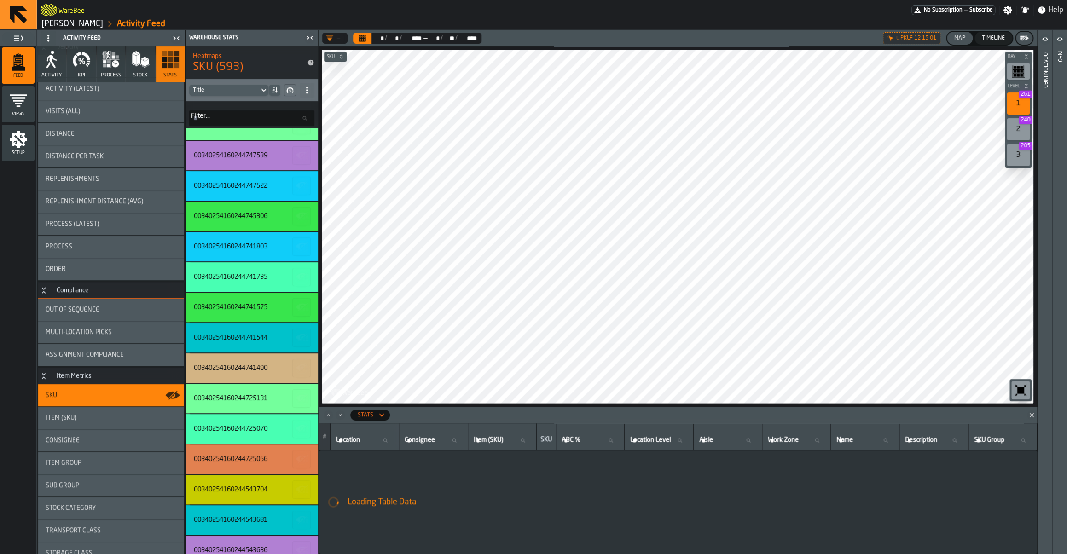
click at [1035, 412] on icon "Close" at bounding box center [1031, 415] width 9 height 9
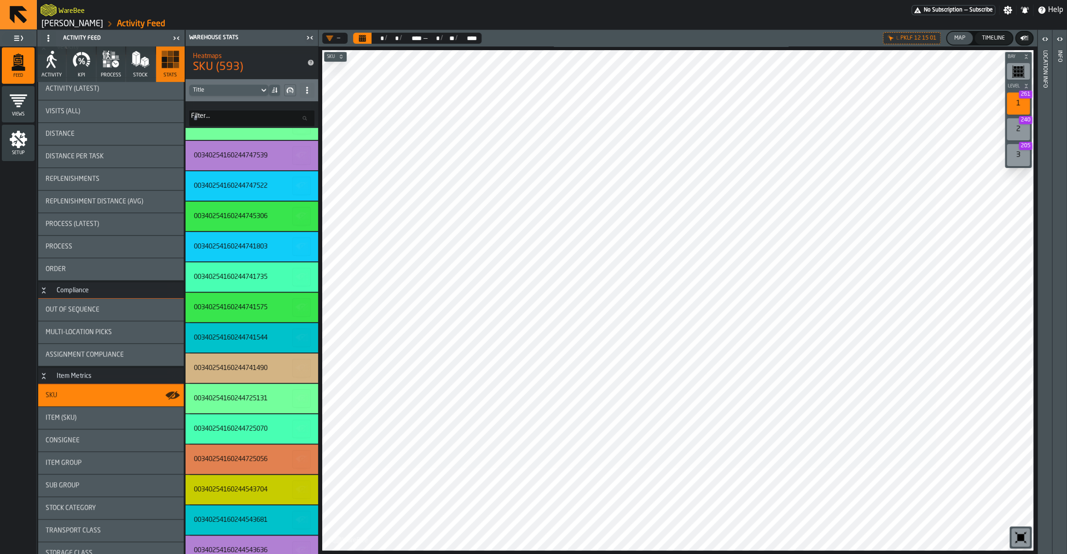
click at [88, 423] on div "Item (SKU)" at bounding box center [110, 418] width 145 height 22
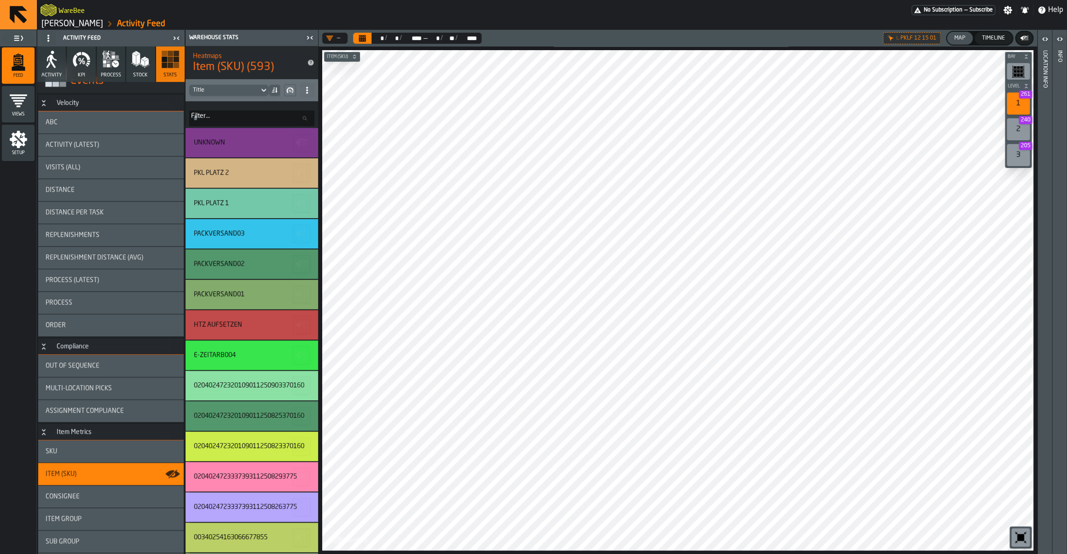
scroll to position [0, 0]
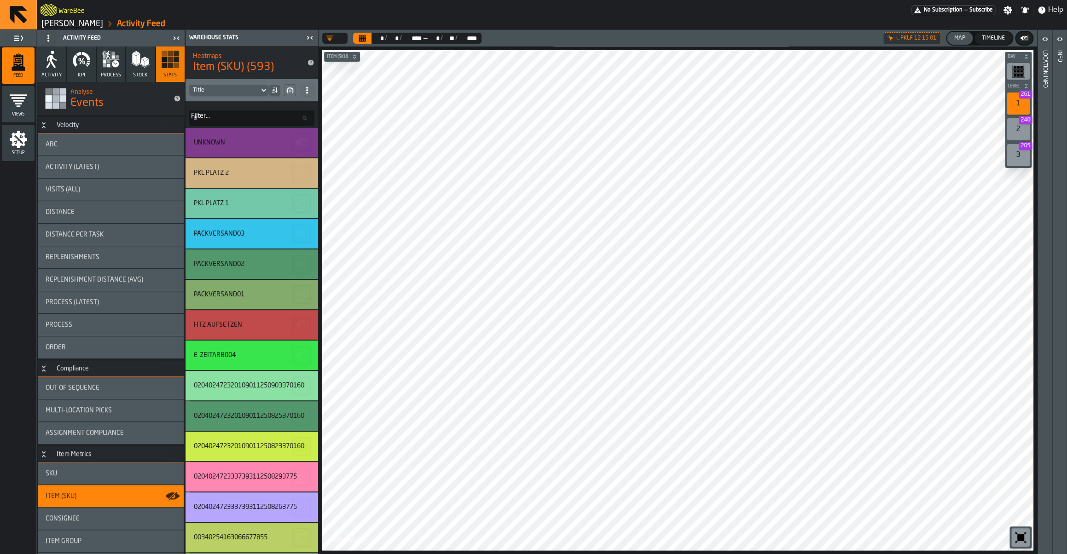
click at [59, 517] on span "Consignee" at bounding box center [63, 518] width 34 height 7
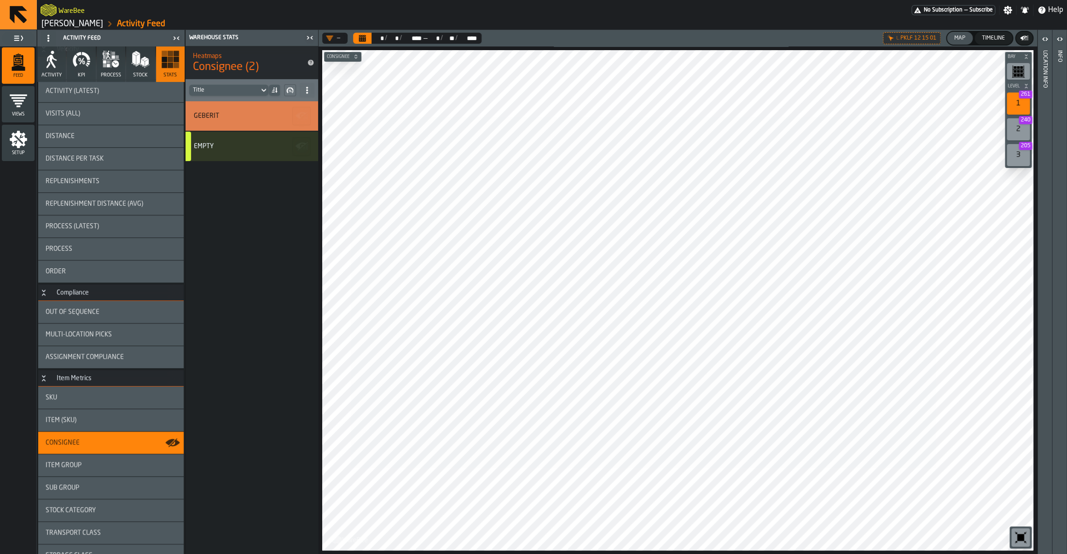
scroll to position [95, 0]
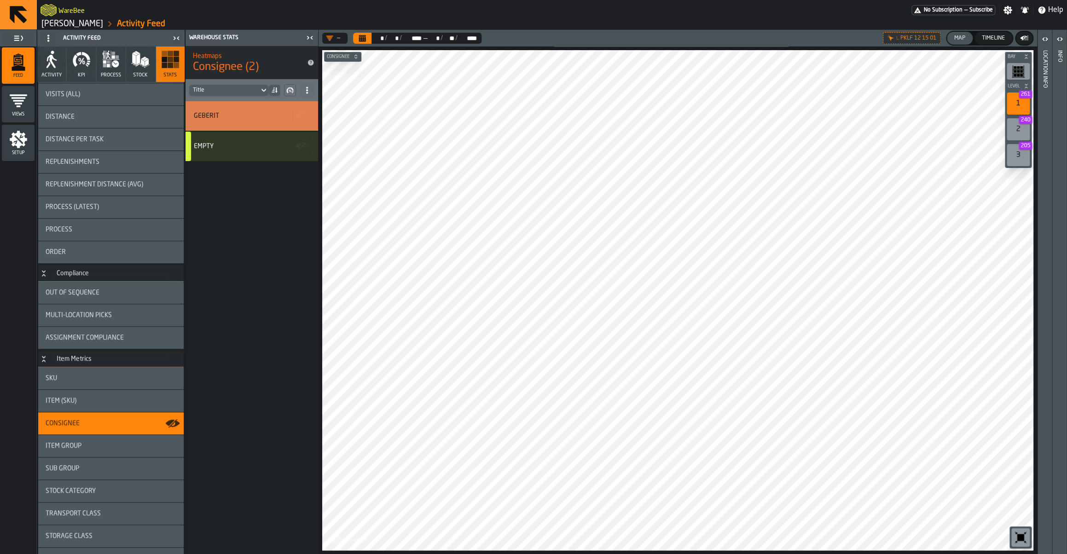
click at [75, 473] on div "Sub Group" at bounding box center [110, 469] width 145 height 22
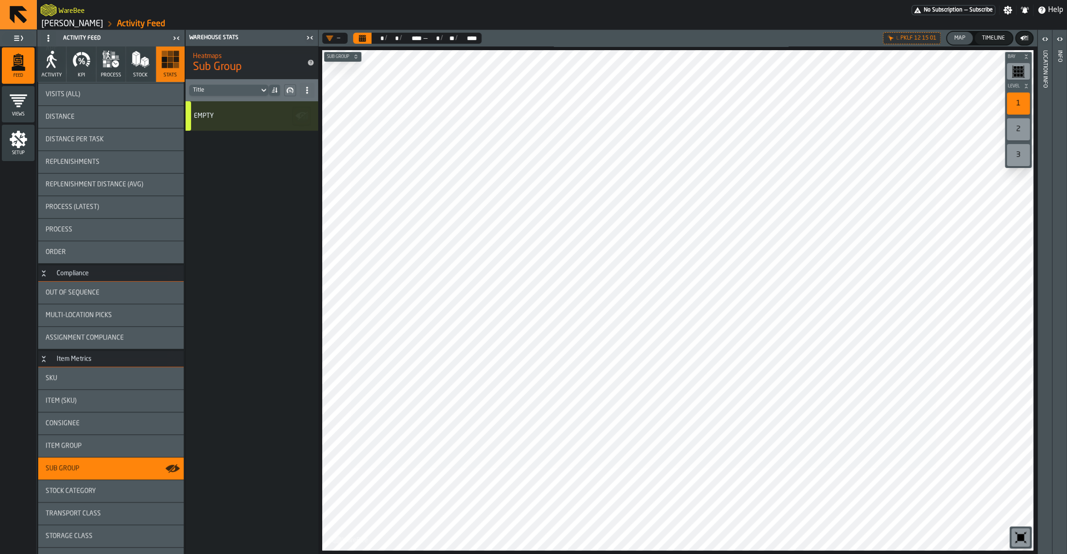
click at [78, 486] on div "Stock Category" at bounding box center [110, 491] width 145 height 22
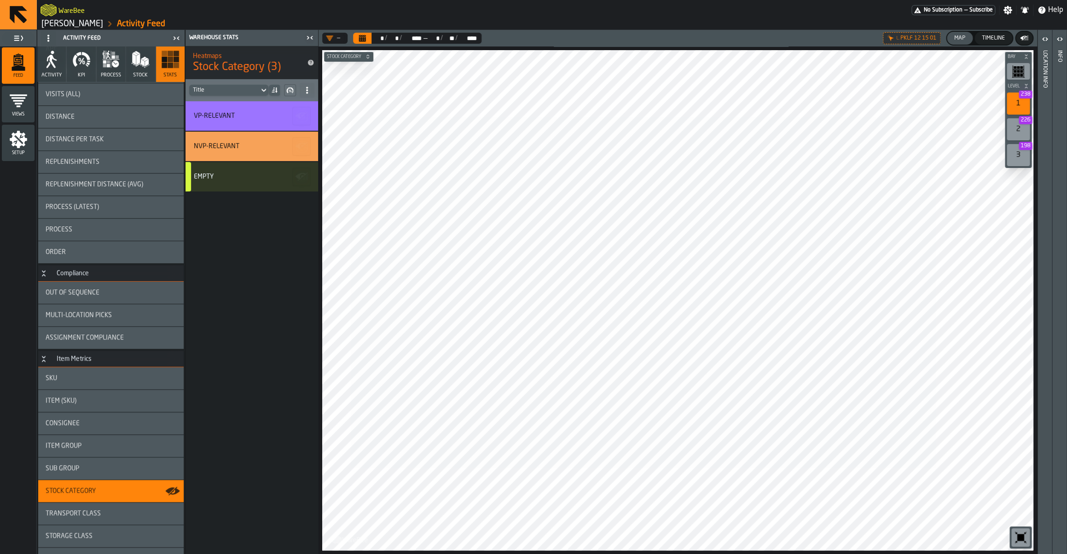
click at [575, 284] on div at bounding box center [677, 300] width 711 height 501
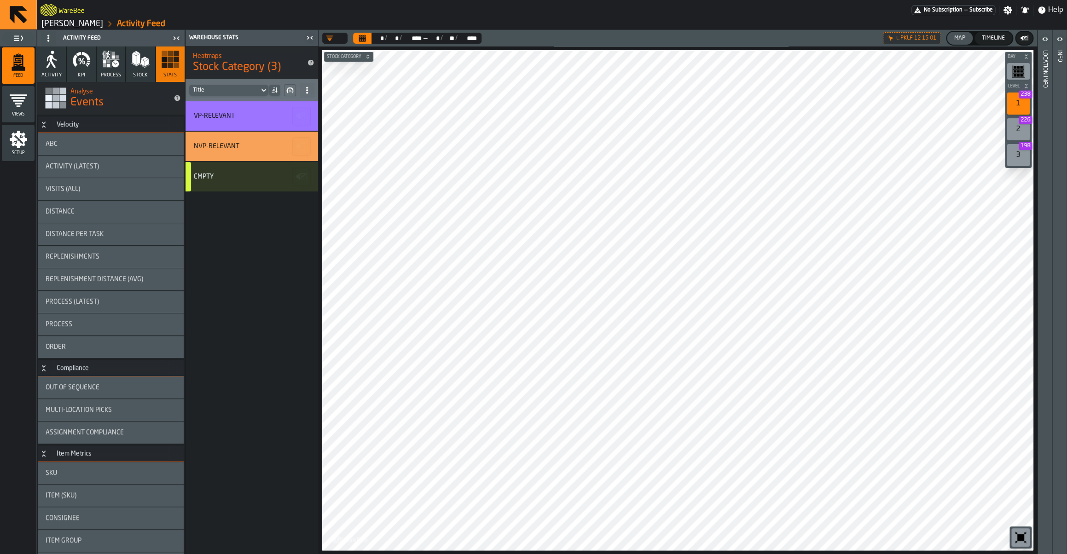
scroll to position [0, 0]
click at [89, 151] on div "ABC" at bounding box center [110, 144] width 145 height 22
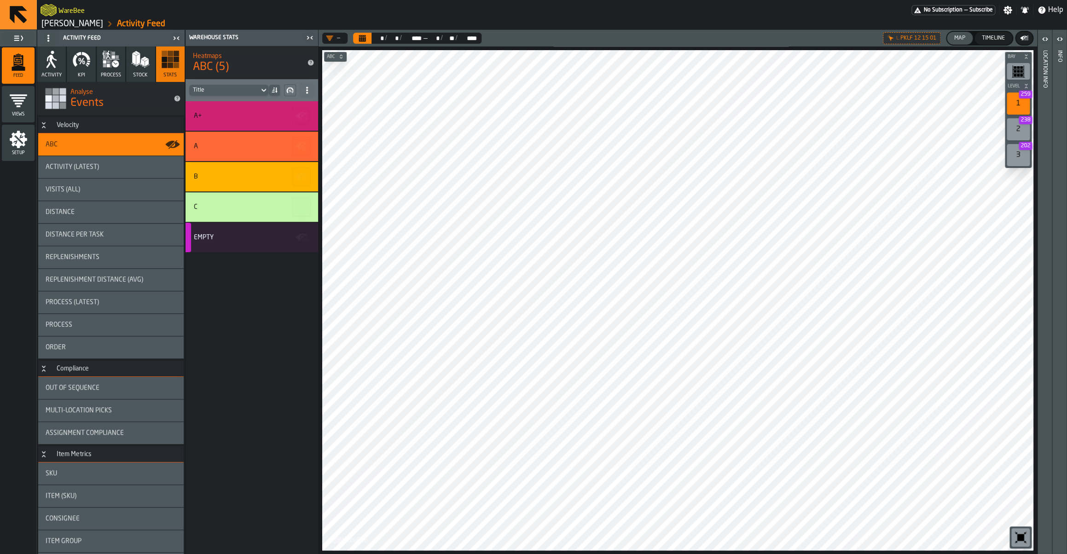
click at [364, 38] on icon "Calendar" at bounding box center [362, 39] width 7 height 5
click at [87, 173] on div "Activity (Latest)" at bounding box center [110, 167] width 145 height 22
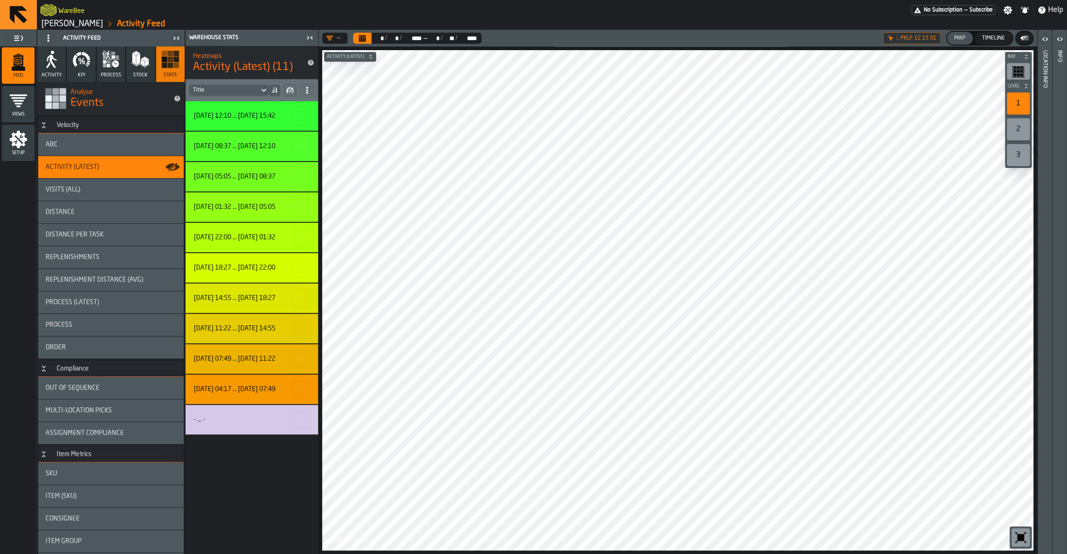
click at [89, 481] on div "SKU" at bounding box center [110, 474] width 145 height 22
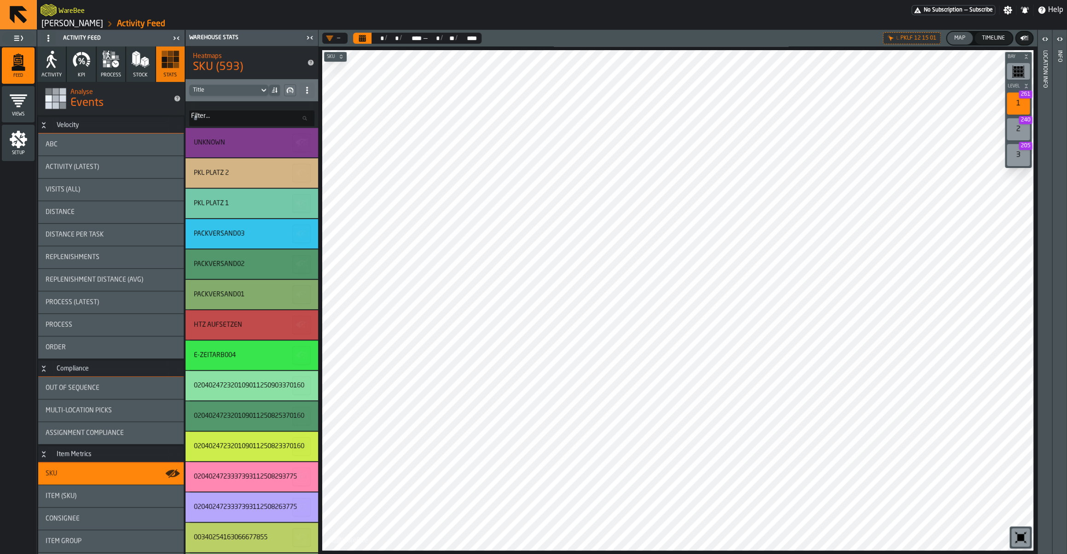
click at [111, 497] on div "Item (SKU)" at bounding box center [111, 496] width 131 height 7
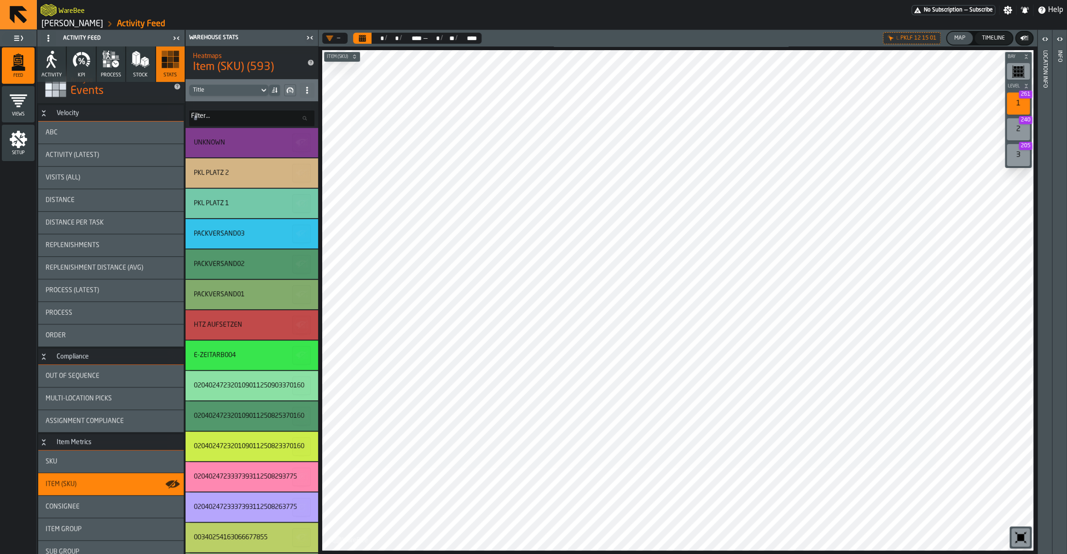
scroll to position [22, 0]
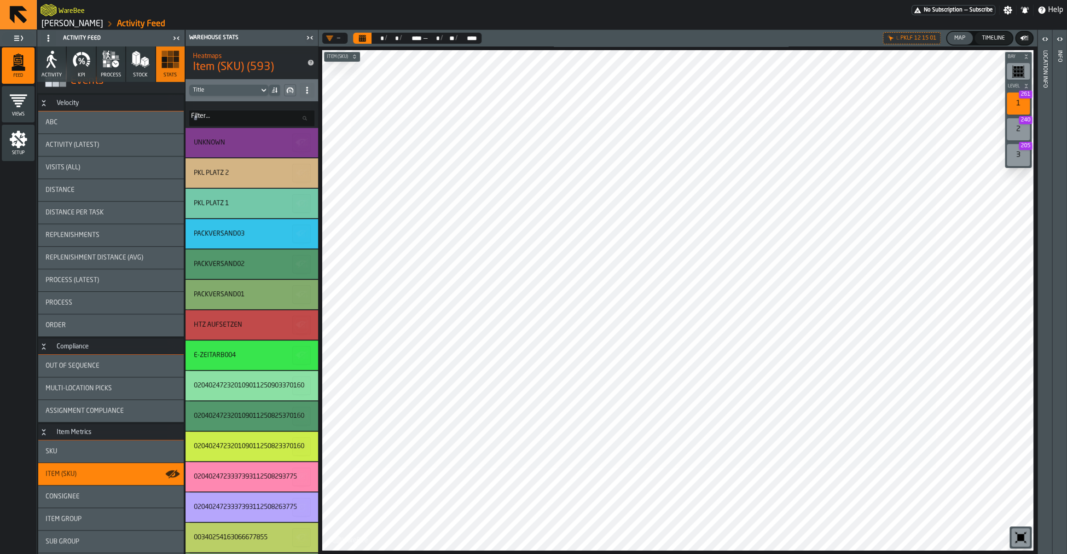
click at [76, 123] on div "ABC" at bounding box center [111, 122] width 131 height 7
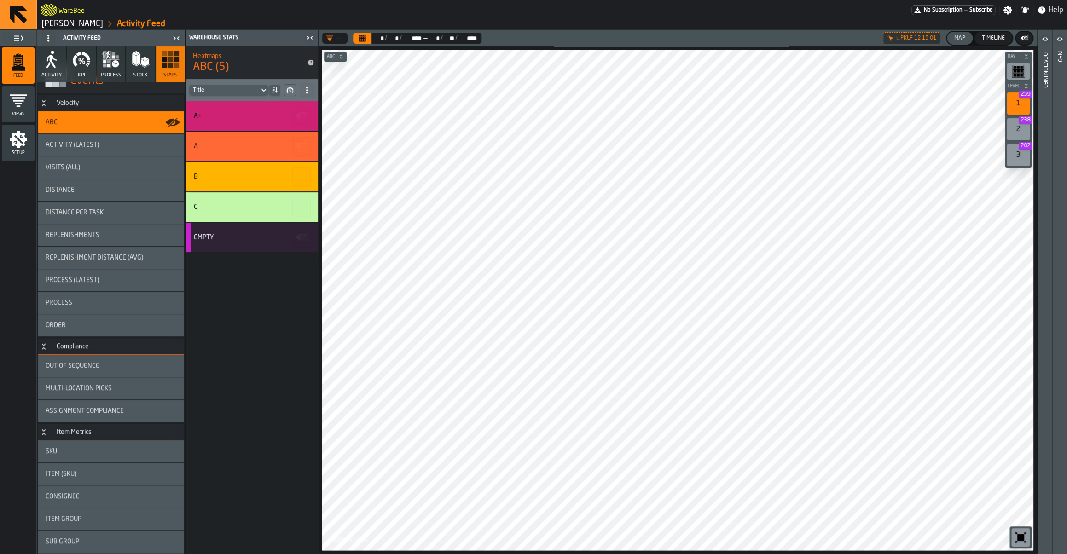
click at [82, 147] on span "Activity (Latest)" at bounding box center [72, 144] width 53 height 7
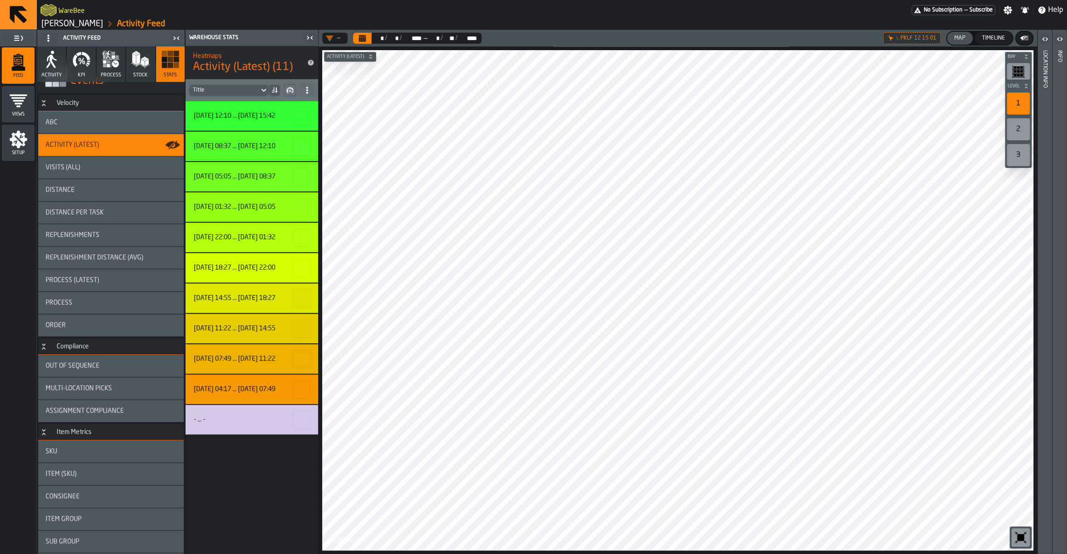
click at [82, 173] on div "Visits (All)" at bounding box center [110, 168] width 145 height 22
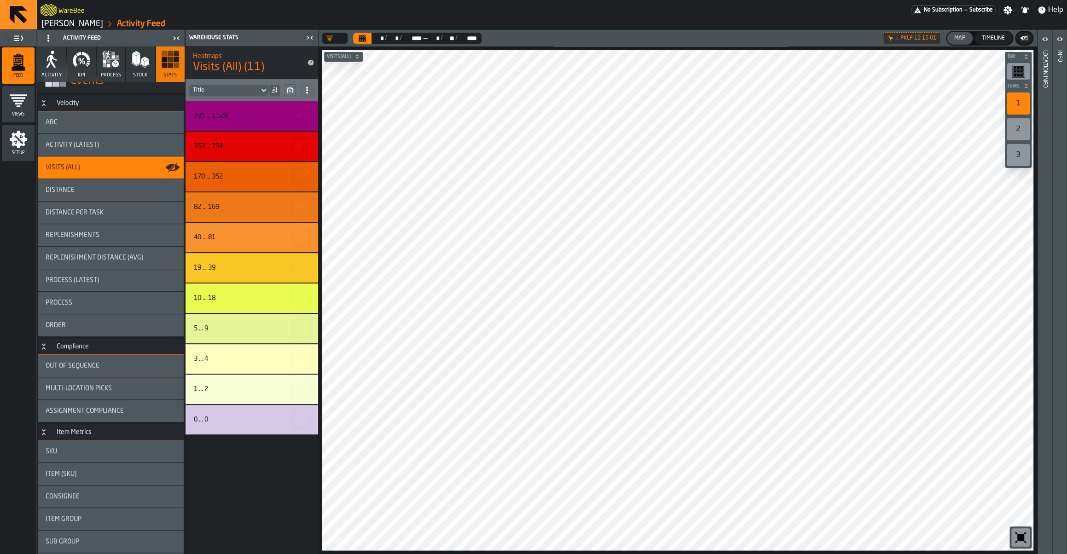
click at [82, 157] on div "Visits (All)" at bounding box center [110, 168] width 145 height 22
click at [81, 147] on span "Activity (Latest)" at bounding box center [72, 144] width 53 height 7
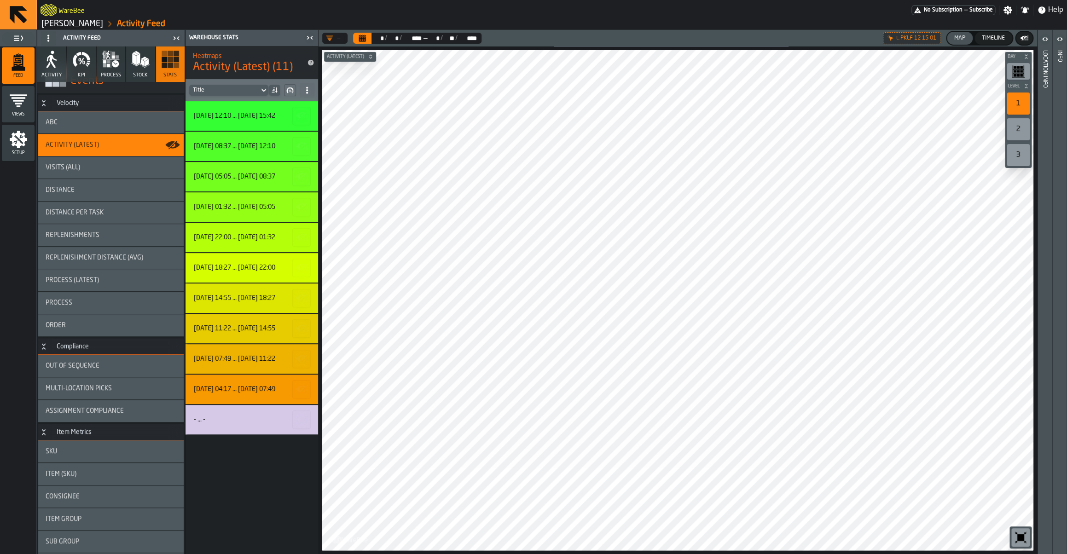
click at [83, 166] on div "Visits (All)" at bounding box center [111, 167] width 131 height 7
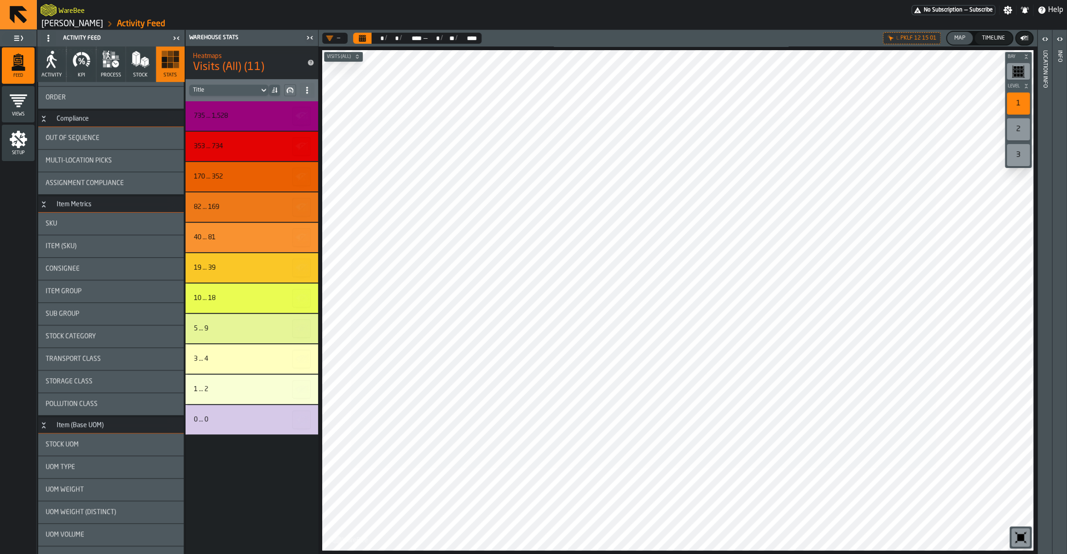
scroll to position [252, 0]
click at [89, 470] on div "UOM Type" at bounding box center [110, 465] width 145 height 22
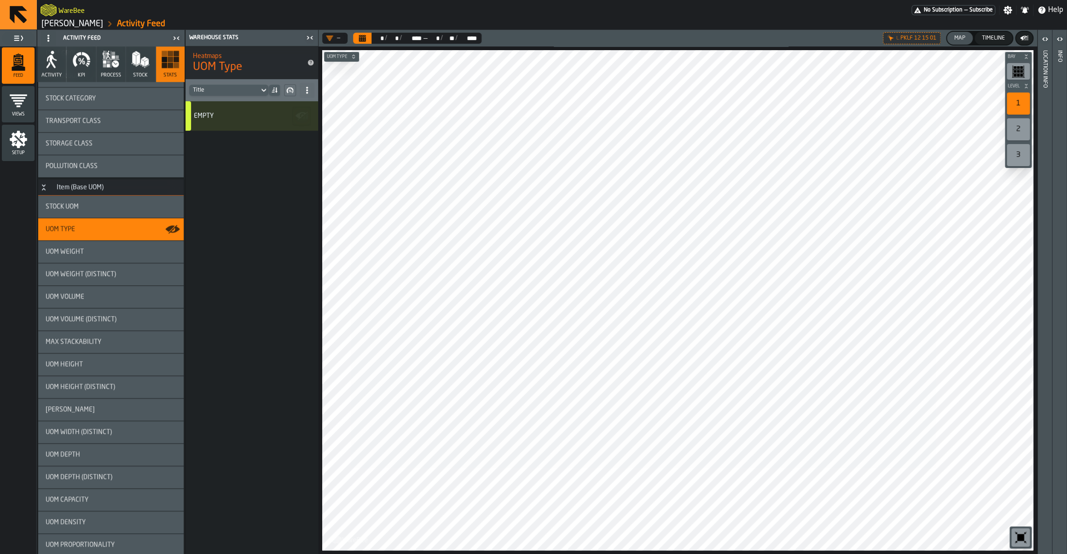
scroll to position [370, 0]
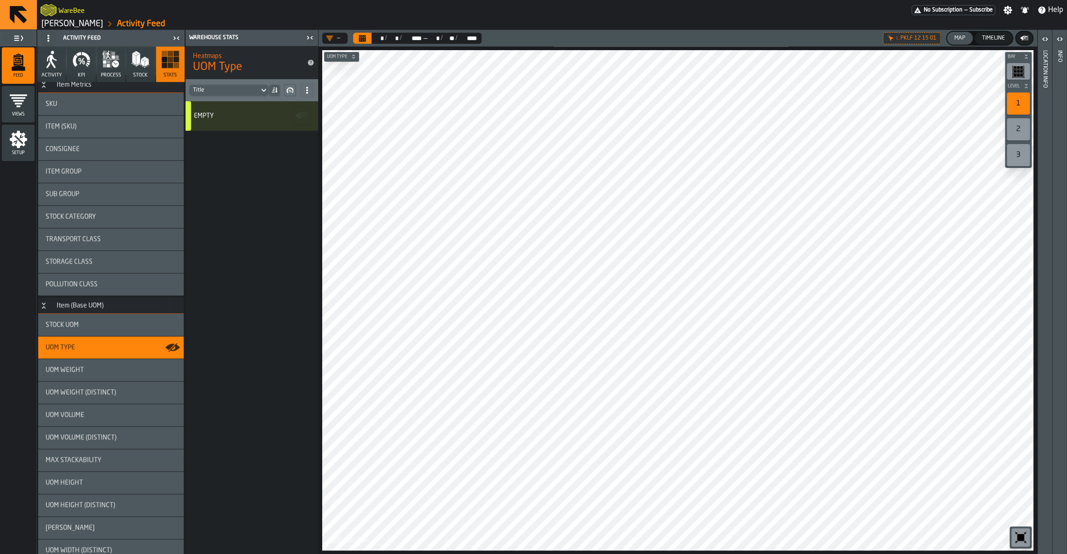
click at [82, 222] on div "Stock Category" at bounding box center [110, 217] width 145 height 22
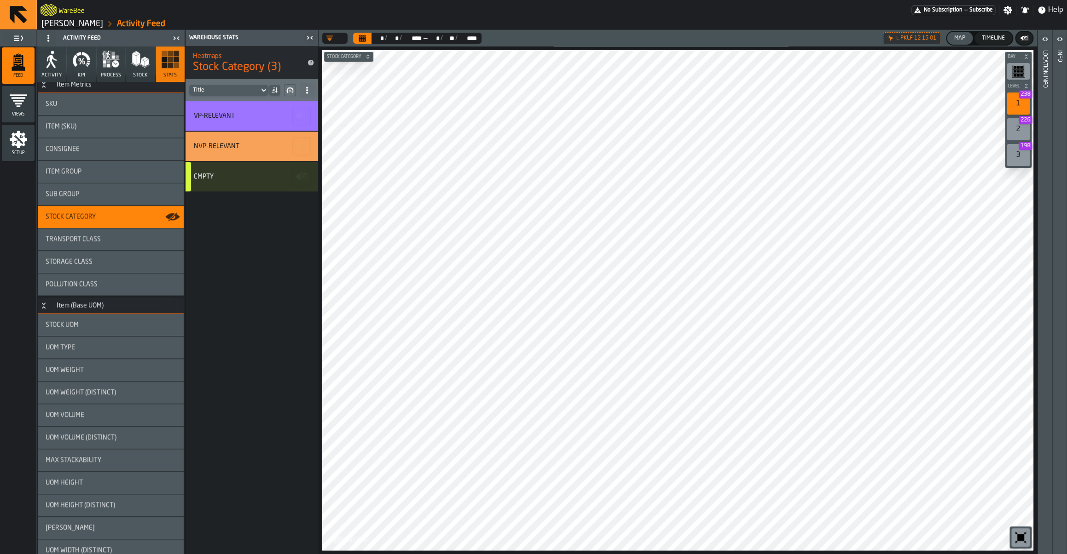
click at [81, 248] on div "Transport Class" at bounding box center [110, 239] width 145 height 22
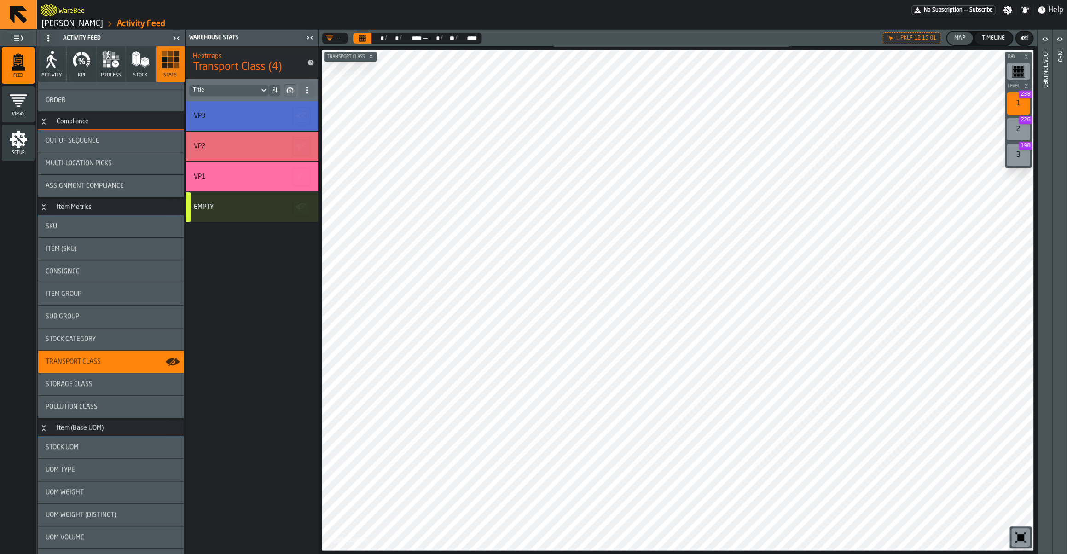
scroll to position [247, 0]
click at [71, 254] on div "Item (SKU)" at bounding box center [110, 249] width 145 height 22
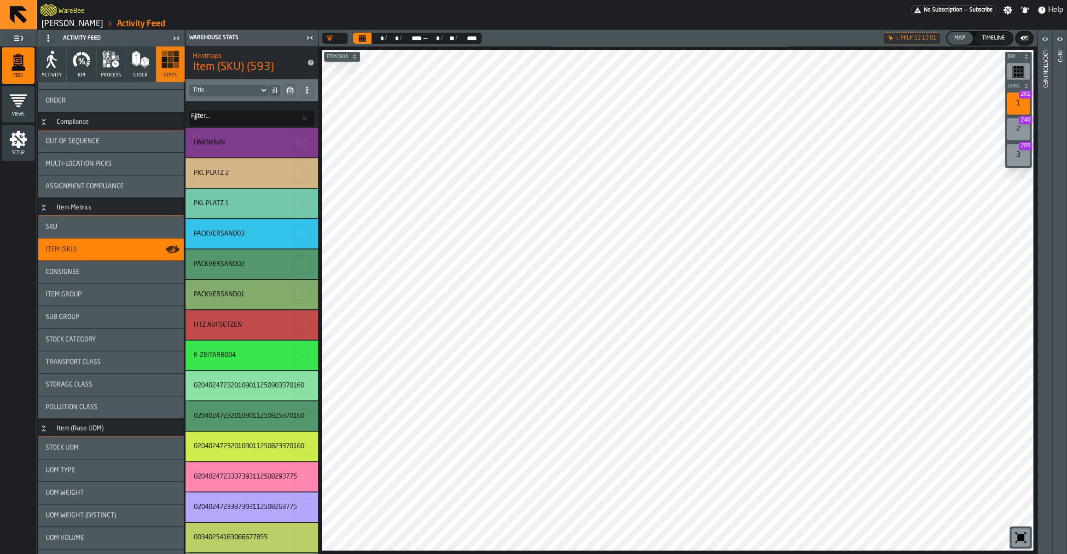
click at [89, 231] on div "SKU" at bounding box center [110, 227] width 145 height 22
click at [83, 245] on div "Item (SKU)" at bounding box center [110, 249] width 145 height 22
click at [85, 225] on div "SKU" at bounding box center [111, 226] width 131 height 7
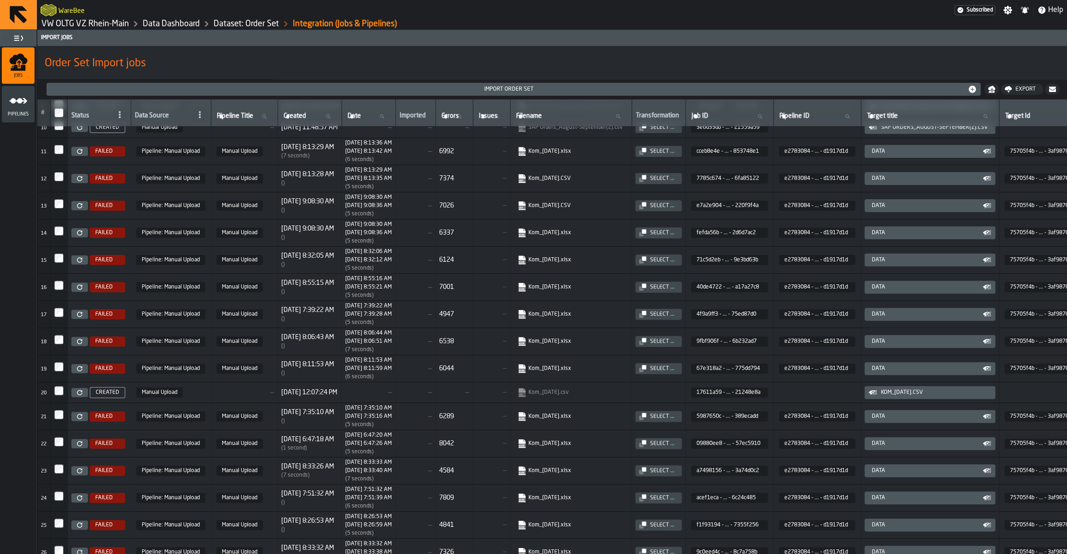
scroll to position [378, 0]
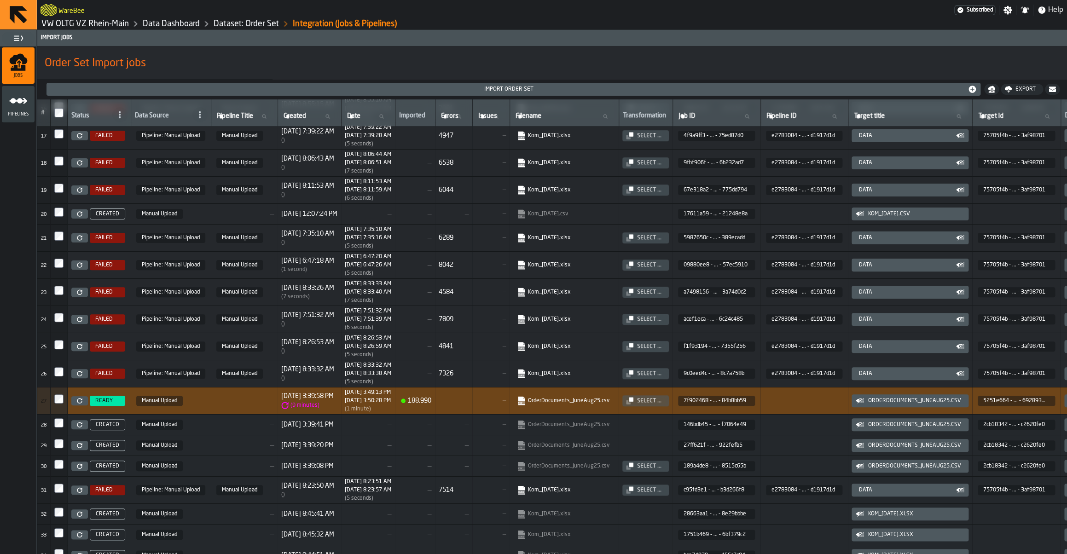
click at [633, 405] on icon "button-Select ..." at bounding box center [629, 400] width 7 height 7
click at [229, 23] on link "Dataset: Order Set" at bounding box center [246, 24] width 65 height 10
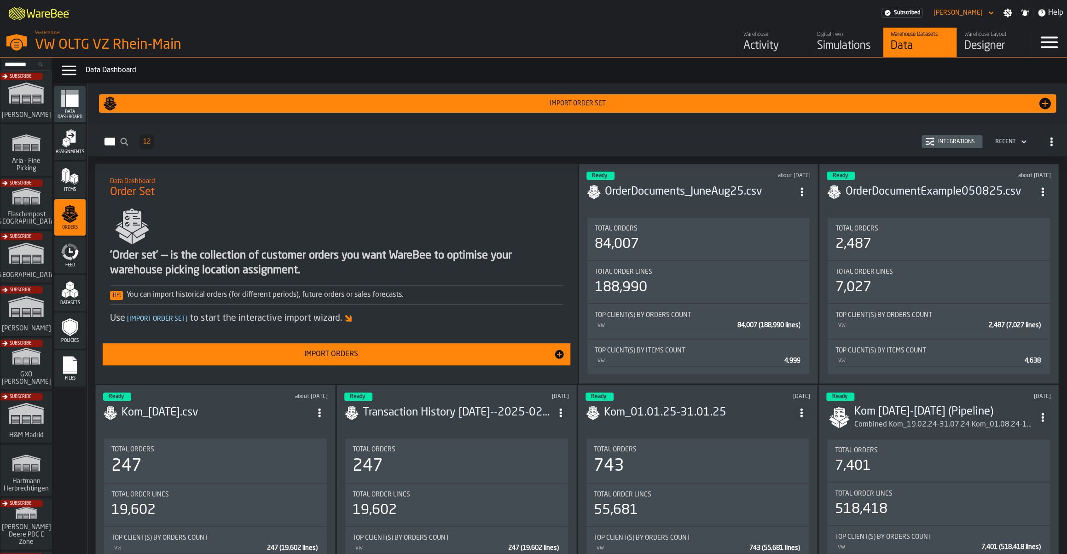
click at [382, 354] on div "Import Orders" at bounding box center [330, 354] width 445 height 11
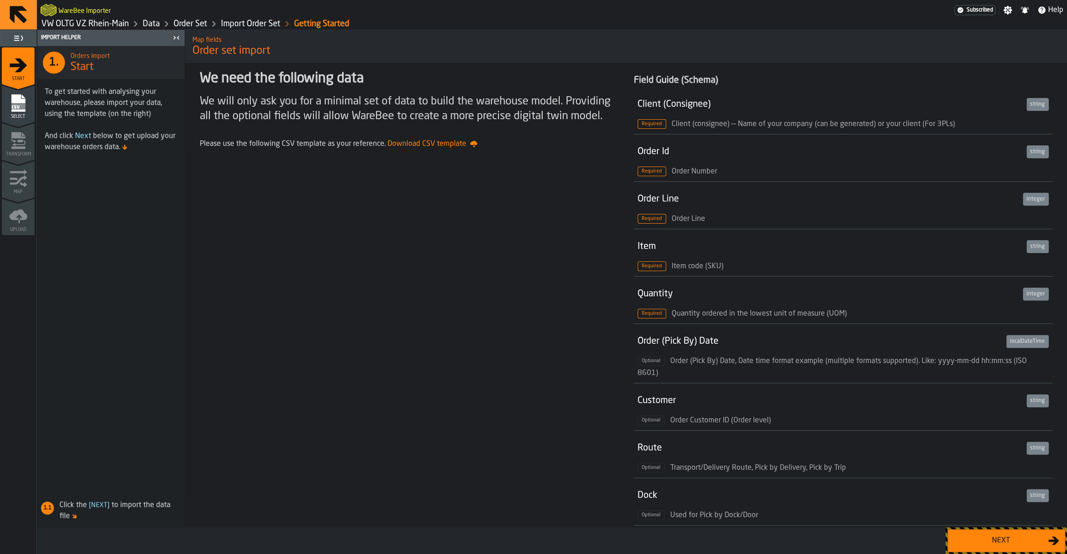
click at [980, 543] on div "Next" at bounding box center [1000, 540] width 95 height 11
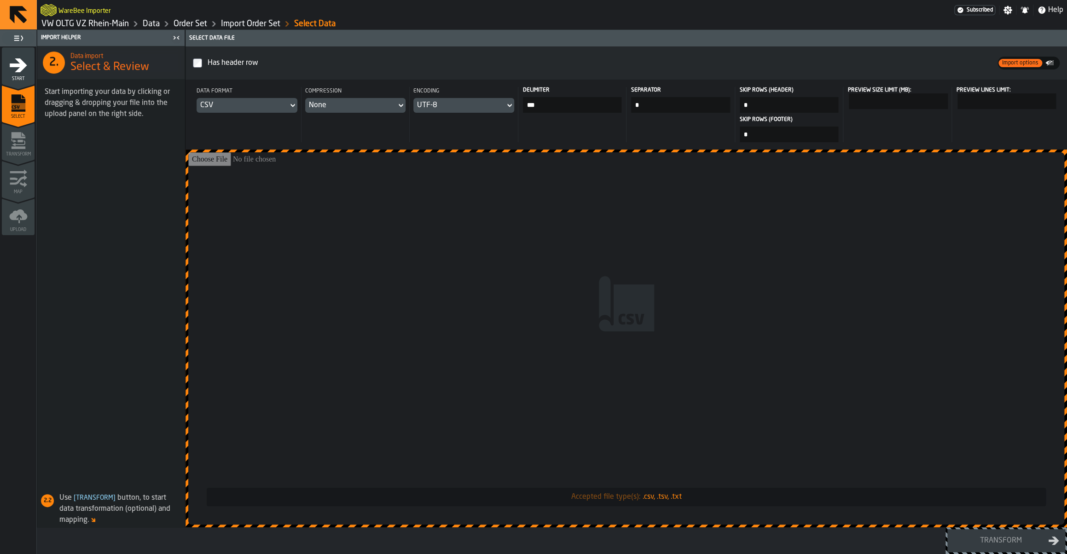
click at [600, 279] on input "Accepted file type(s): .csv, .tsv, .txt" at bounding box center [626, 338] width 876 height 372
type input "**********"
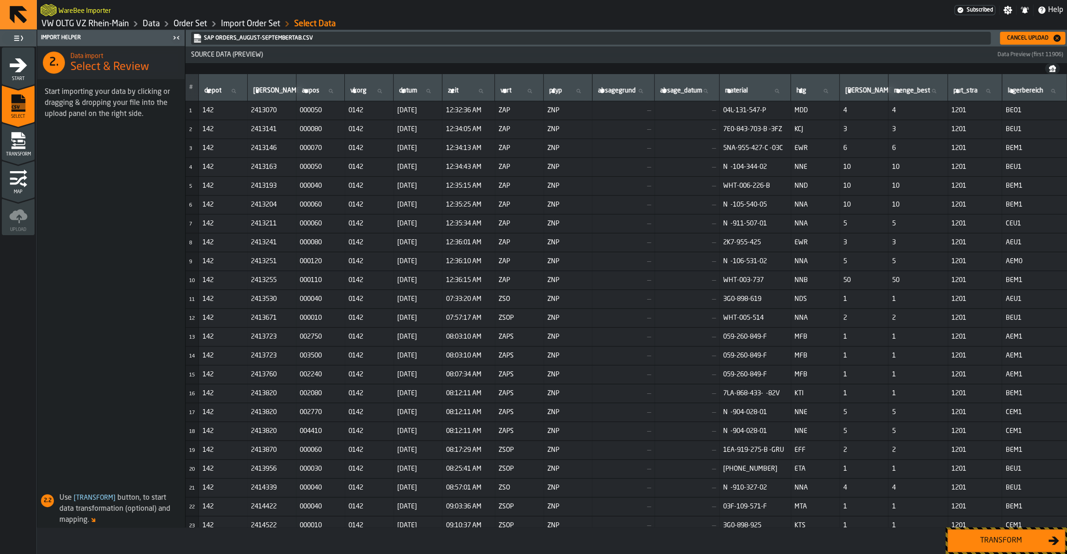
click at [999, 532] on button "Transform" at bounding box center [1006, 540] width 118 height 23
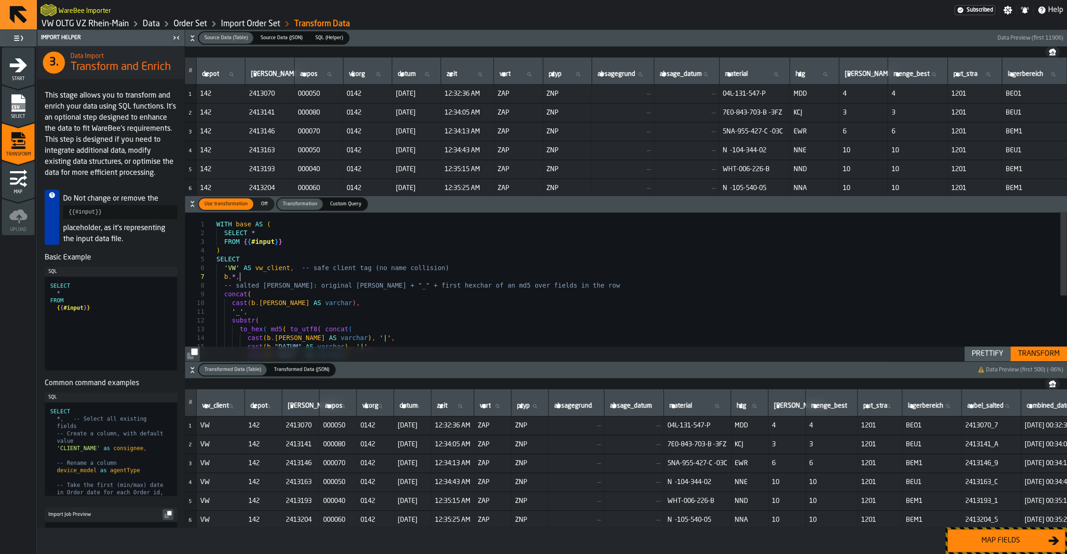
click at [400, 276] on div "WITH base AS ( SELECT * FROM { { #input } } ) SELECT 'VW' AS vw_client , -- saf…" at bounding box center [641, 346] width 850 height 266
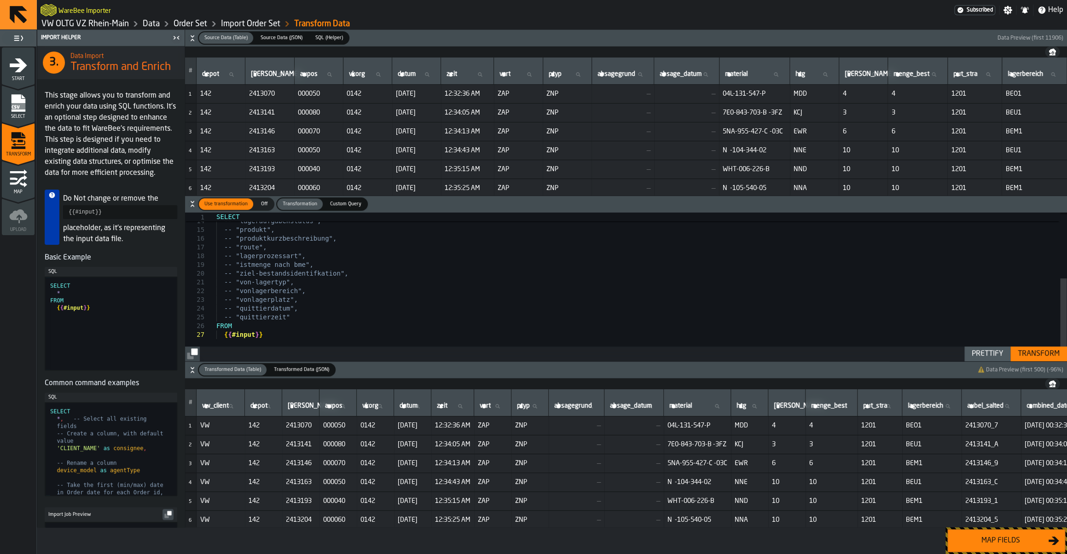
click at [1026, 355] on div "Transform" at bounding box center [1038, 353] width 49 height 11
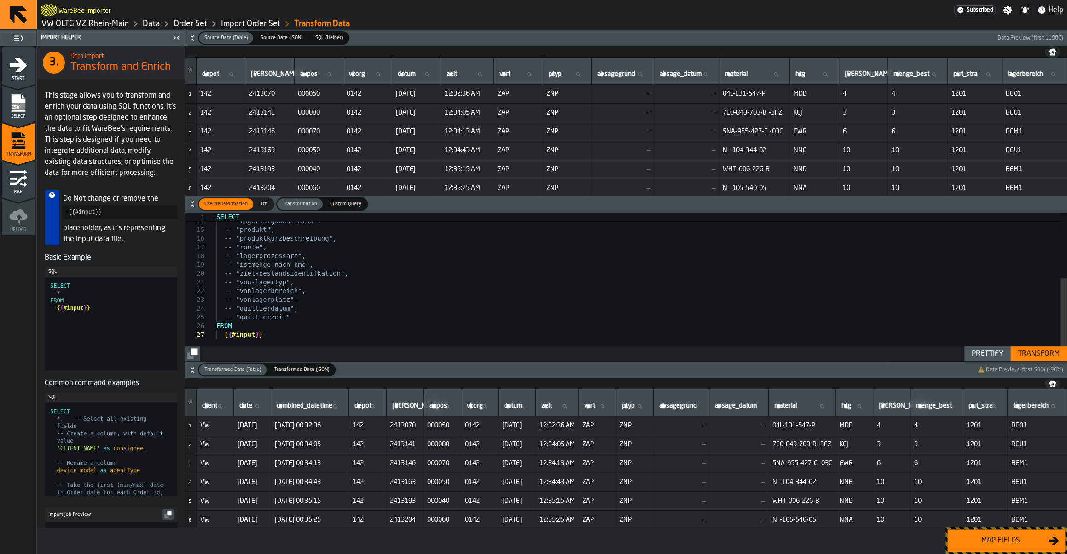
click at [973, 547] on button "Map fields" at bounding box center [1006, 540] width 118 height 23
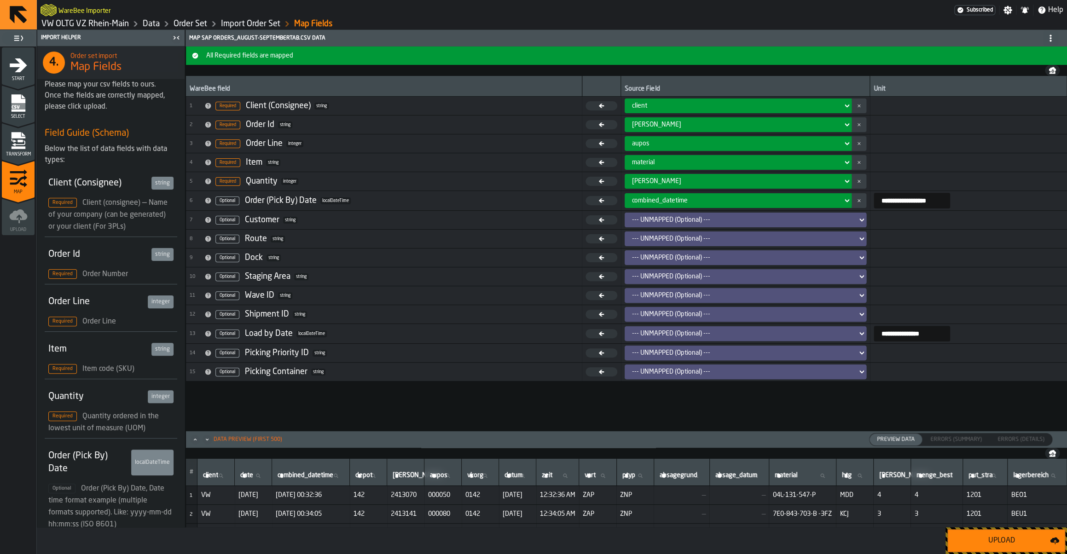
click at [1049, 39] on icon at bounding box center [1050, 38] width 7 height 7
click at [1022, 57] on div "Show Mapping Settings" at bounding box center [1017, 56] width 77 height 11
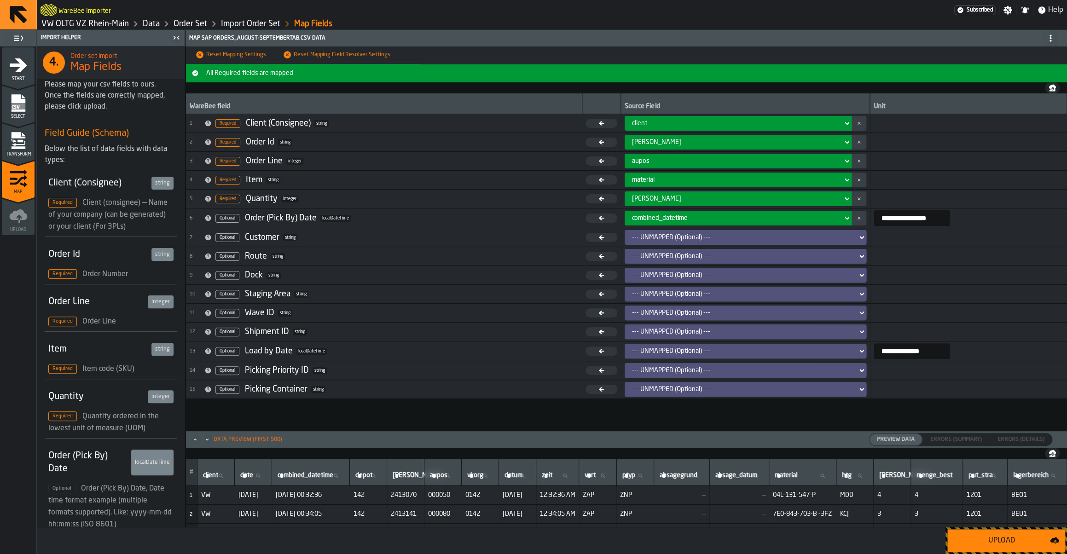
click at [1047, 39] on icon at bounding box center [1050, 38] width 7 height 7
click at [1024, 83] on div "Show Dest. Settings" at bounding box center [1019, 78] width 74 height 11
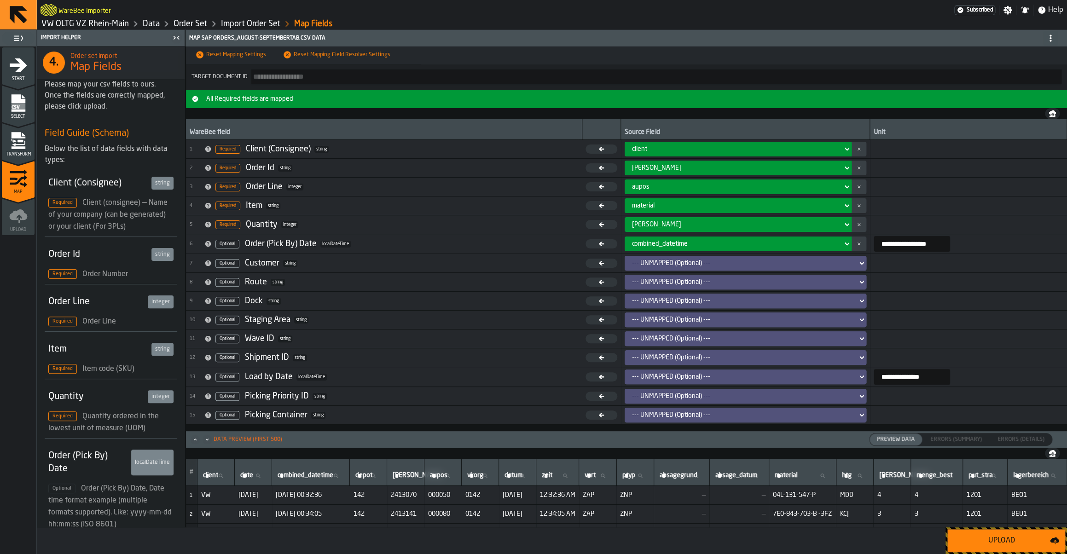
click at [20, 139] on icon "menu Transform" at bounding box center [18, 141] width 18 height 18
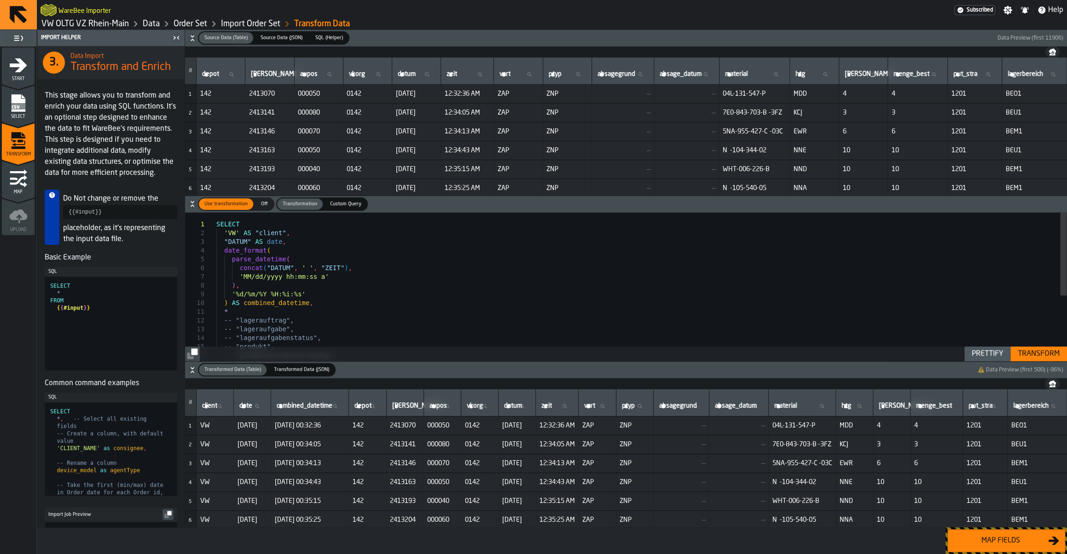
click at [392, 274] on div "SELECT 'VW' AS "client" , "DATUM" AS date , date_format ( parse_datetime ( conc…" at bounding box center [641, 346] width 850 height 266
click at [26, 186] on icon "menu Map" at bounding box center [18, 178] width 18 height 18
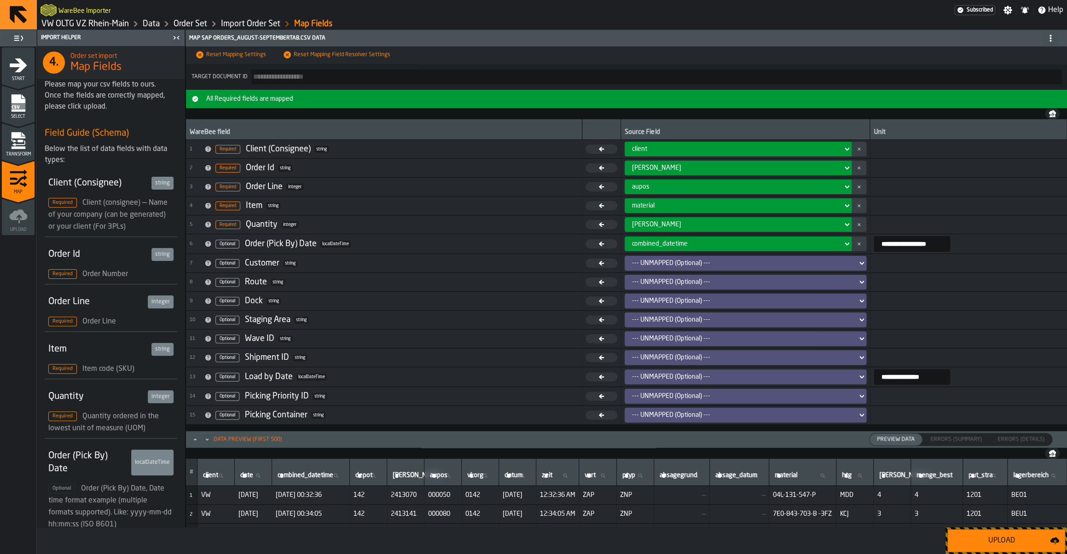
click at [21, 143] on icon "menu Transform" at bounding box center [18, 141] width 18 height 18
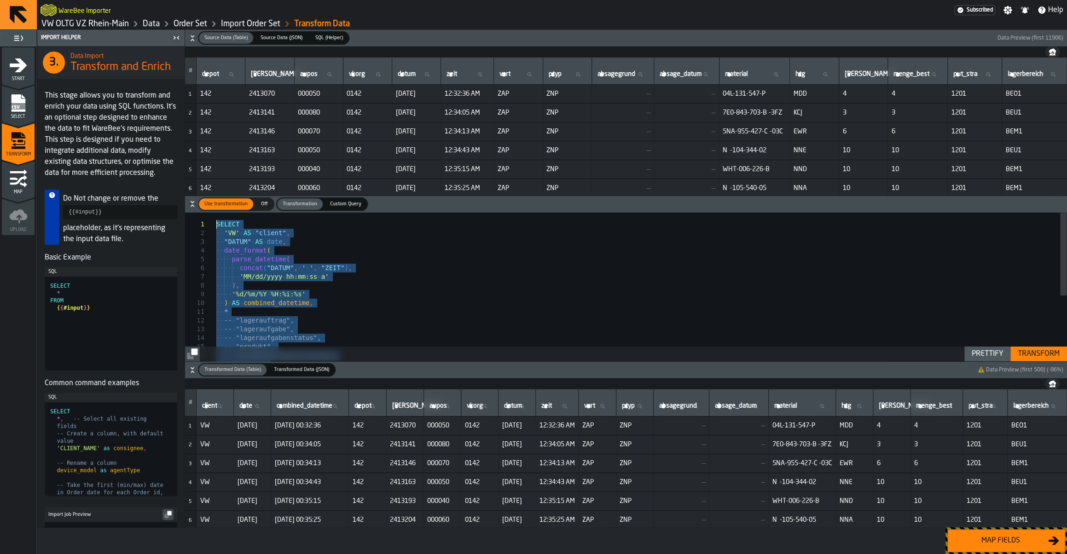
drag, startPoint x: 281, startPoint y: 334, endPoint x: 189, endPoint y: 168, distance: 190.4
click at [216, 213] on div "-- "lageraufgabe", -- "lageraufgabenstatus", -- "produkt", -- "produktkurzbesch…" at bounding box center [641, 346] width 850 height 266
click at [348, 264] on div "-- "lageraufgabe", -- "lageraufgabenstatus", -- "produkt", -- "produktkurzbesch…" at bounding box center [641, 346] width 850 height 266
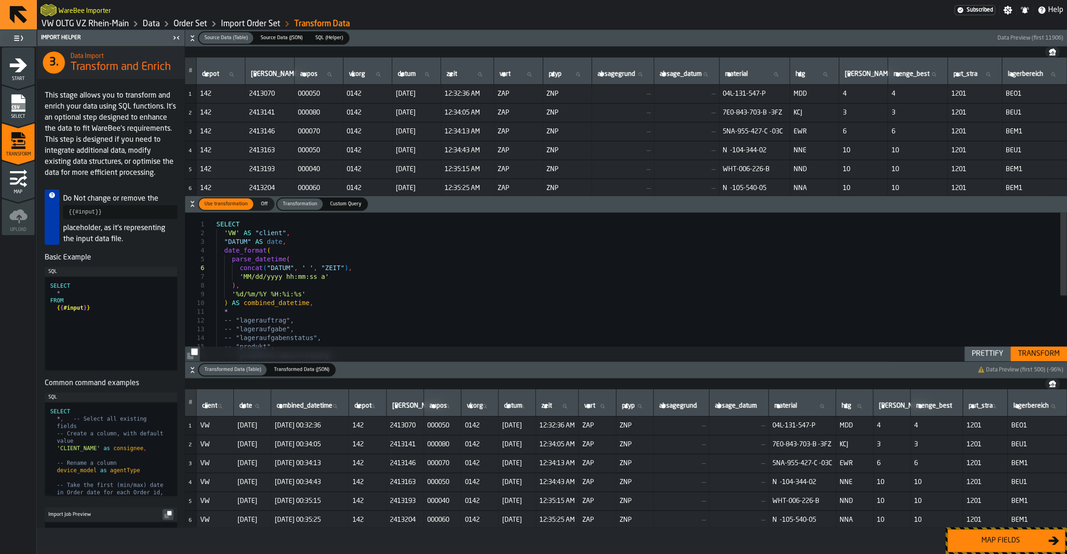
drag, startPoint x: 201, startPoint y: 73, endPoint x: 905, endPoint y: 131, distance: 706.6
click at [723, 150] on span "N -104-344-02" at bounding box center [755, 150] width 64 height 7
click at [739, 267] on div "-- "lageraufgabe", -- "lageraufgabenstatus", -- "produkt", -- "produktkurzbesch…" at bounding box center [641, 346] width 850 height 266
click at [277, 261] on div "-- "lageraufgabe", -- "lageraufgabenstatus", -- "produkt", -- "produktkurzbesch…" at bounding box center [641, 346] width 850 height 266
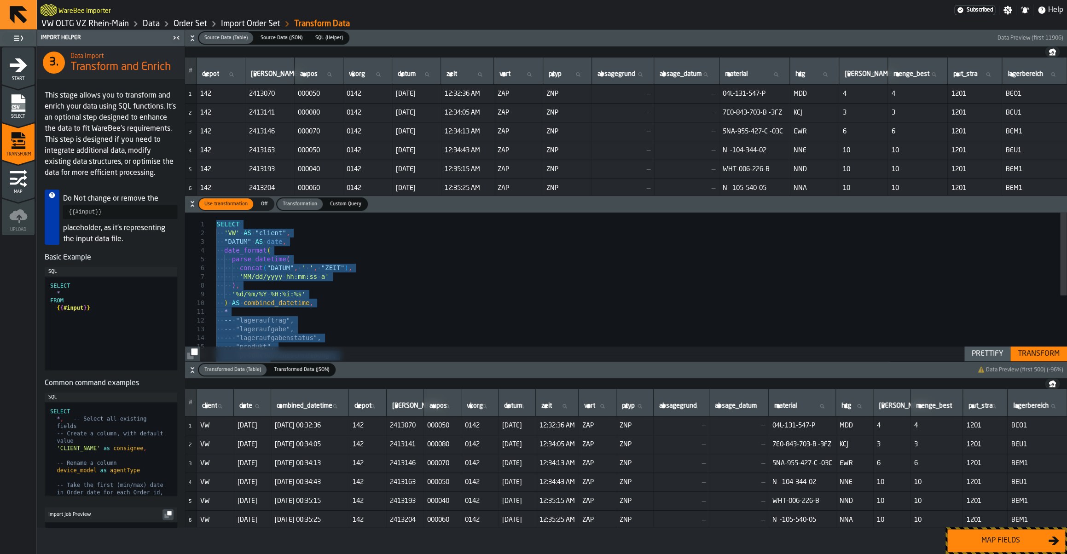
click at [278, 267] on div "-- "lageraufgabe", -- "lageraufgabenstatus", -- "produkt", -- "produktkurzbesch…" at bounding box center [641, 346] width 850 height 266
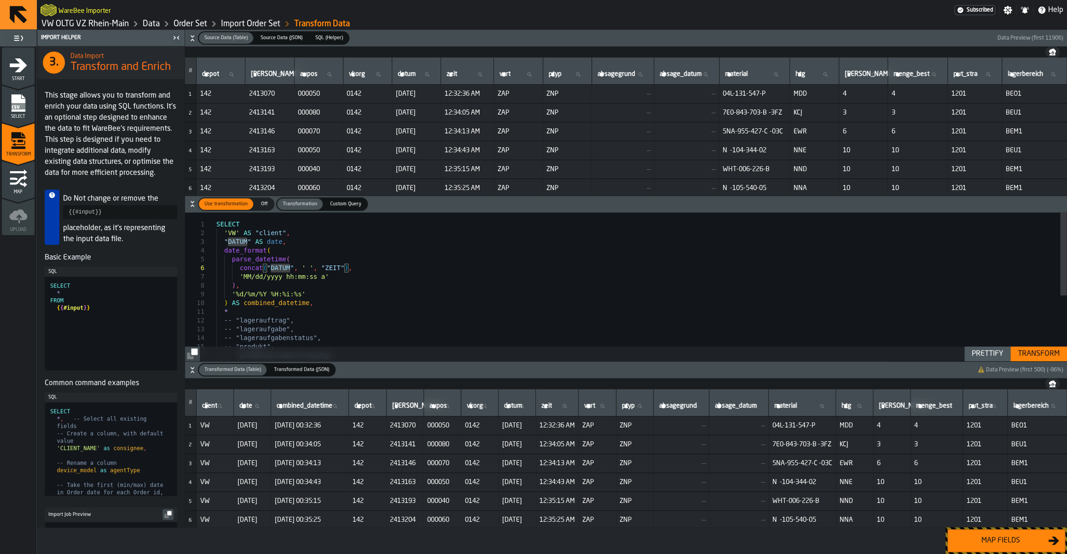
click at [278, 267] on div "-- "lageraufgabe", -- "lageraufgabenstatus", -- "produkt", -- "produktkurzbesch…" at bounding box center [641, 346] width 850 height 266
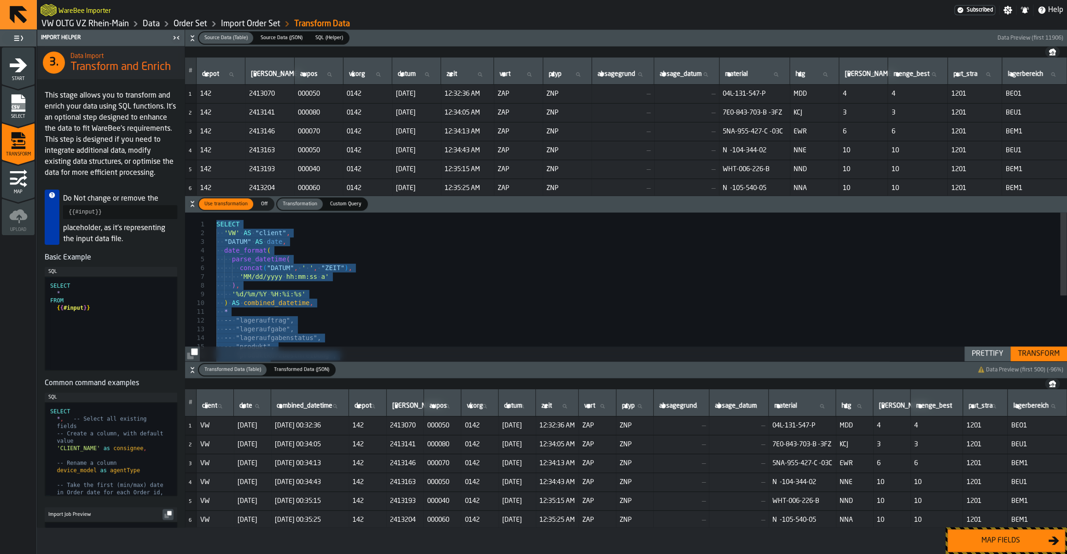
click at [324, 290] on div "-- "lageraufgabe", -- "lageraufgabenstatus", -- "produkt", -- "produktkurzbesch…" at bounding box center [641, 346] width 850 height 266
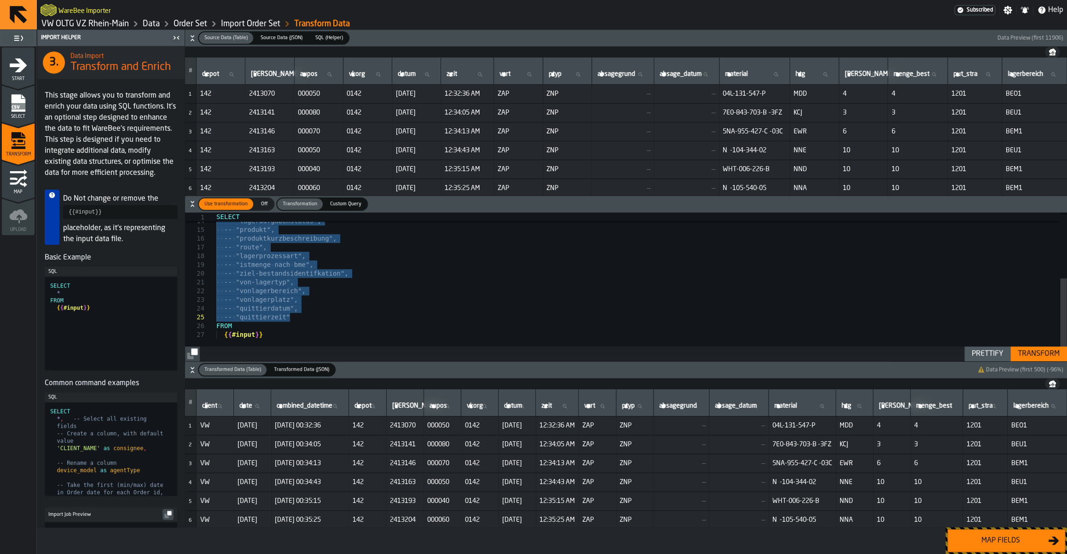
drag, startPoint x: 223, startPoint y: 267, endPoint x: 305, endPoint y: 319, distance: 97.2
click at [305, 319] on div "-- "lageraufgabe", -- "lageraufgabenstatus", -- "produkt", -- "produktkurzbesch…" at bounding box center [641, 229] width 850 height 266
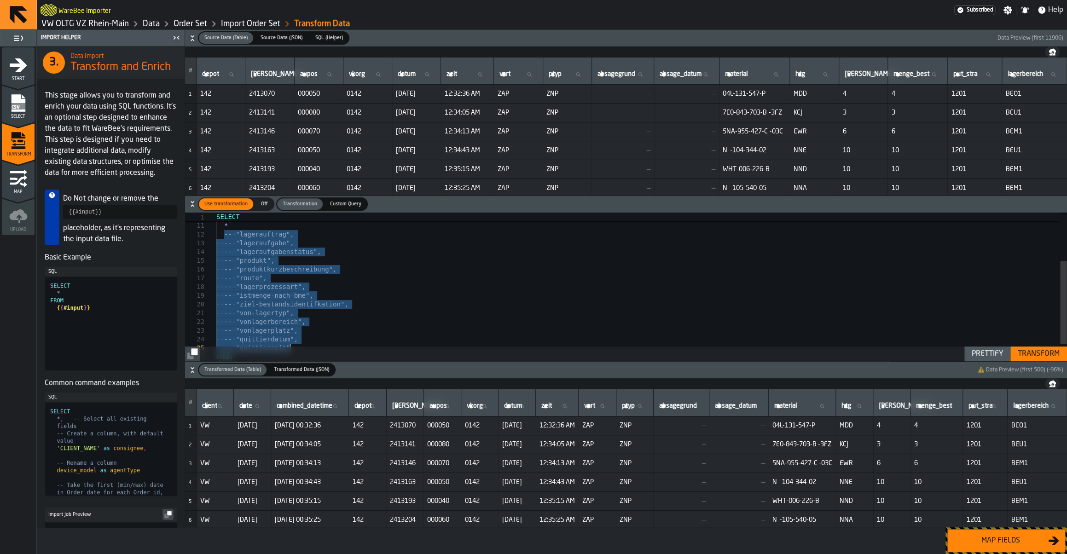
click at [296, 300] on div "-- "lageraufgabe", -- "lageraufgabenstatus", -- "produkt", -- "produktkurzbesch…" at bounding box center [641, 260] width 850 height 266
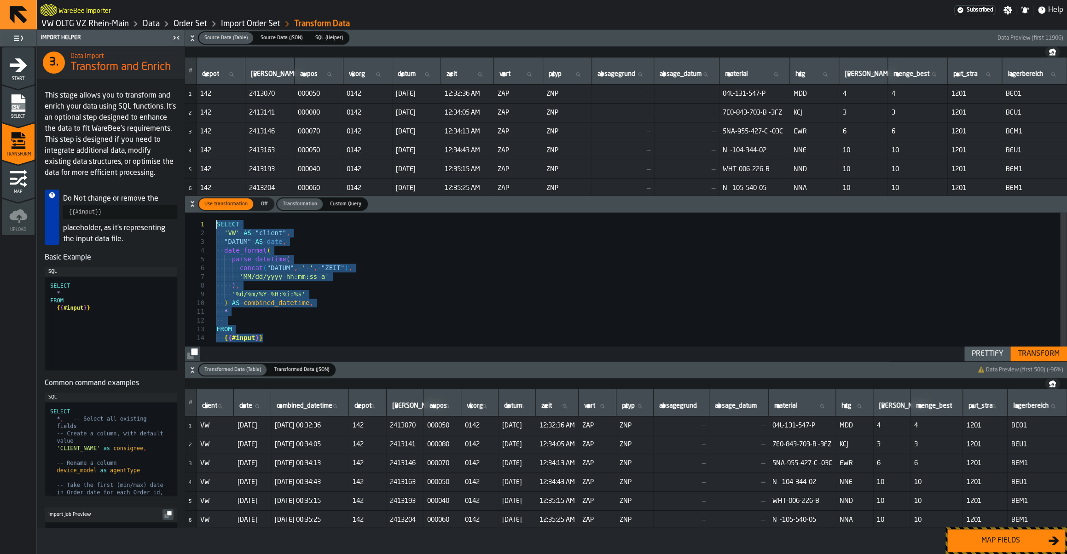
drag, startPoint x: 300, startPoint y: 336, endPoint x: 200, endPoint y: 196, distance: 171.7
click at [216, 213] on div "FROM * ) AS combined_datetime , SELECT 'VW' AS "client" , "DATUM" AS date , dat…" at bounding box center [641, 289] width 850 height 152
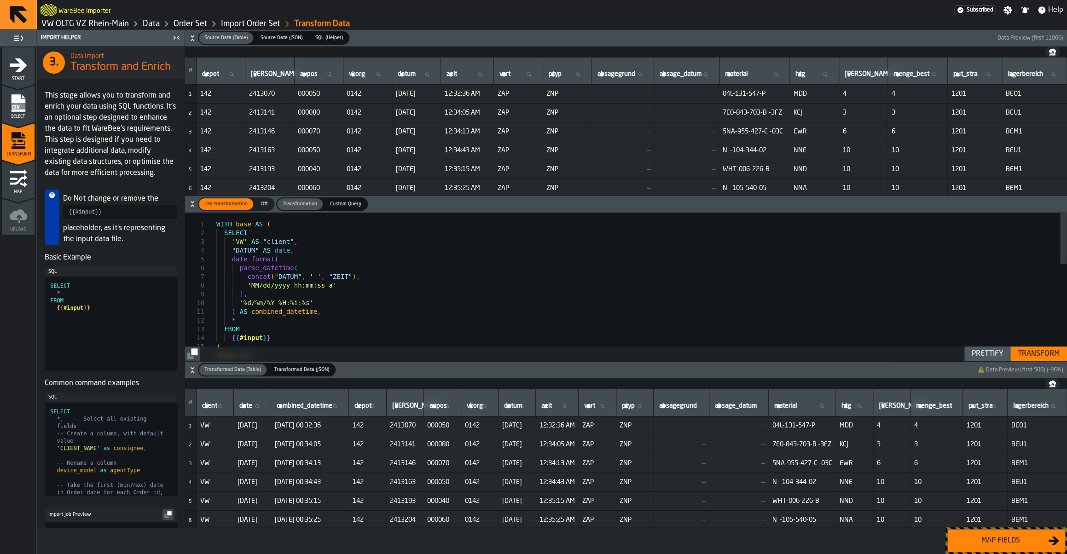
click at [1036, 354] on div "Transform" at bounding box center [1038, 353] width 49 height 11
click at [1015, 545] on div "Map fields" at bounding box center [1000, 540] width 95 height 11
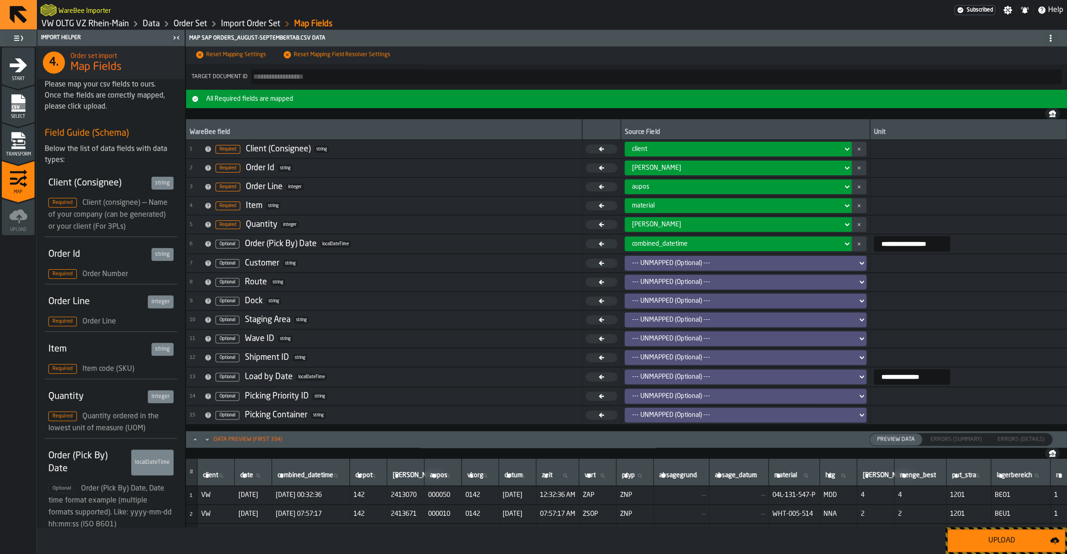
click at [1015, 545] on div "Upload" at bounding box center [1001, 540] width 97 height 11
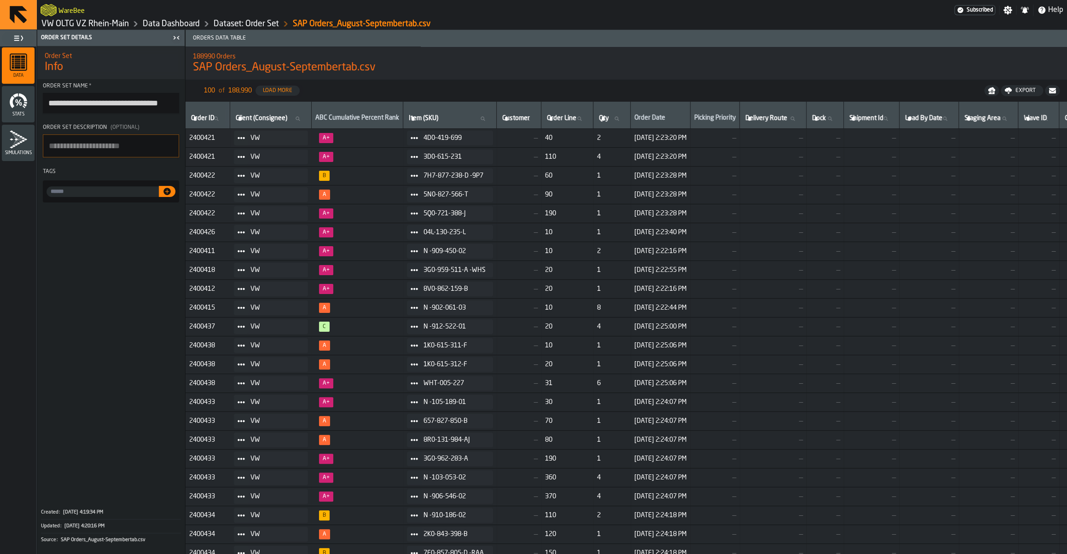
click at [119, 26] on link "VW OLTG VZ Rhein-Main" at bounding box center [84, 24] width 87 height 10
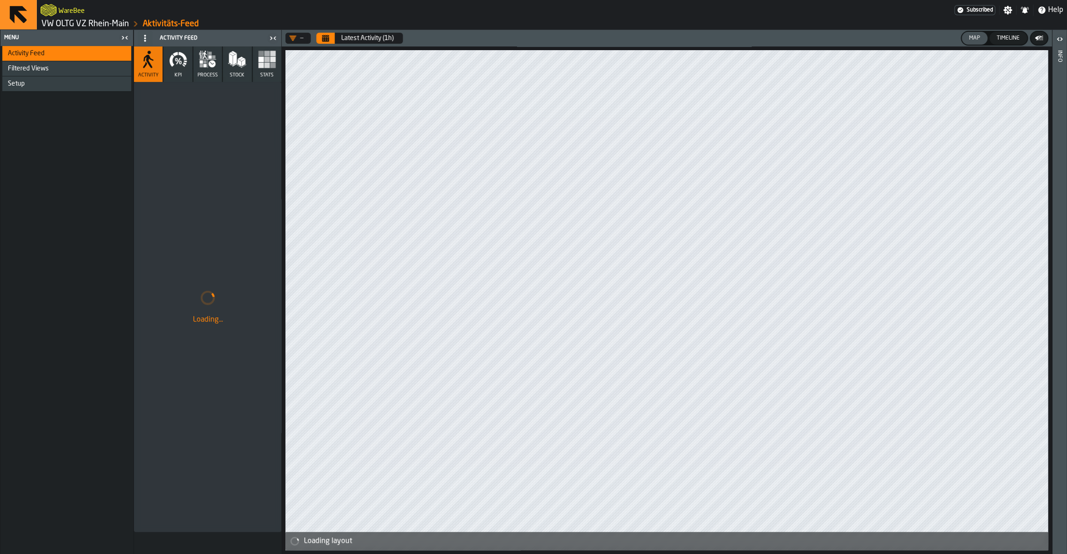
click at [119, 26] on link "VW OLTG VZ Rhein-Main" at bounding box center [84, 24] width 87 height 10
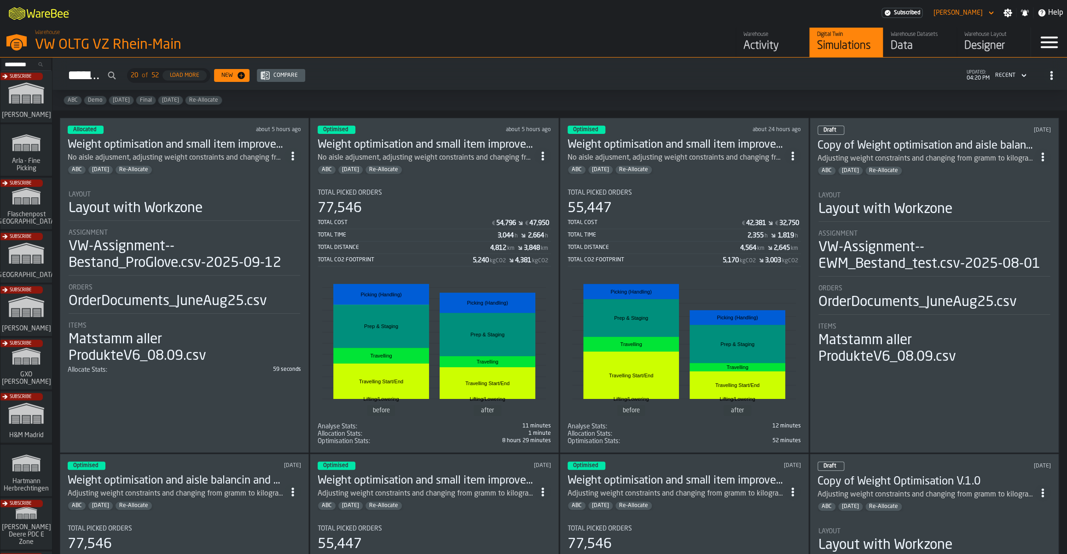
click at [290, 161] on span "ItemListCard-DashboardItemContainer" at bounding box center [292, 156] width 17 height 17
click at [297, 174] on div "Open" at bounding box center [275, 174] width 48 height 11
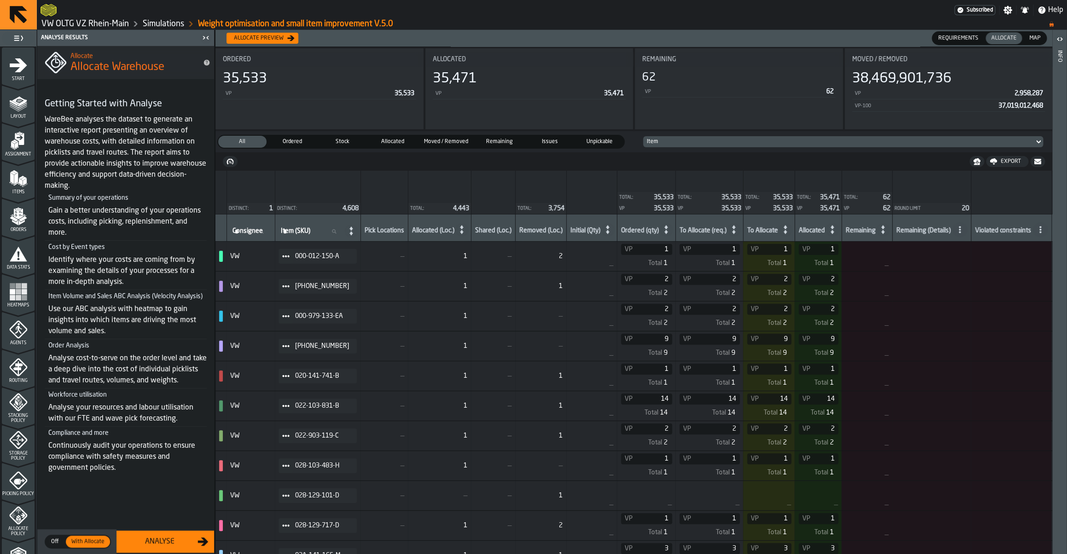
click at [268, 43] on button "Allocate preview" at bounding box center [262, 38] width 72 height 11
